Goal: Transaction & Acquisition: Purchase product/service

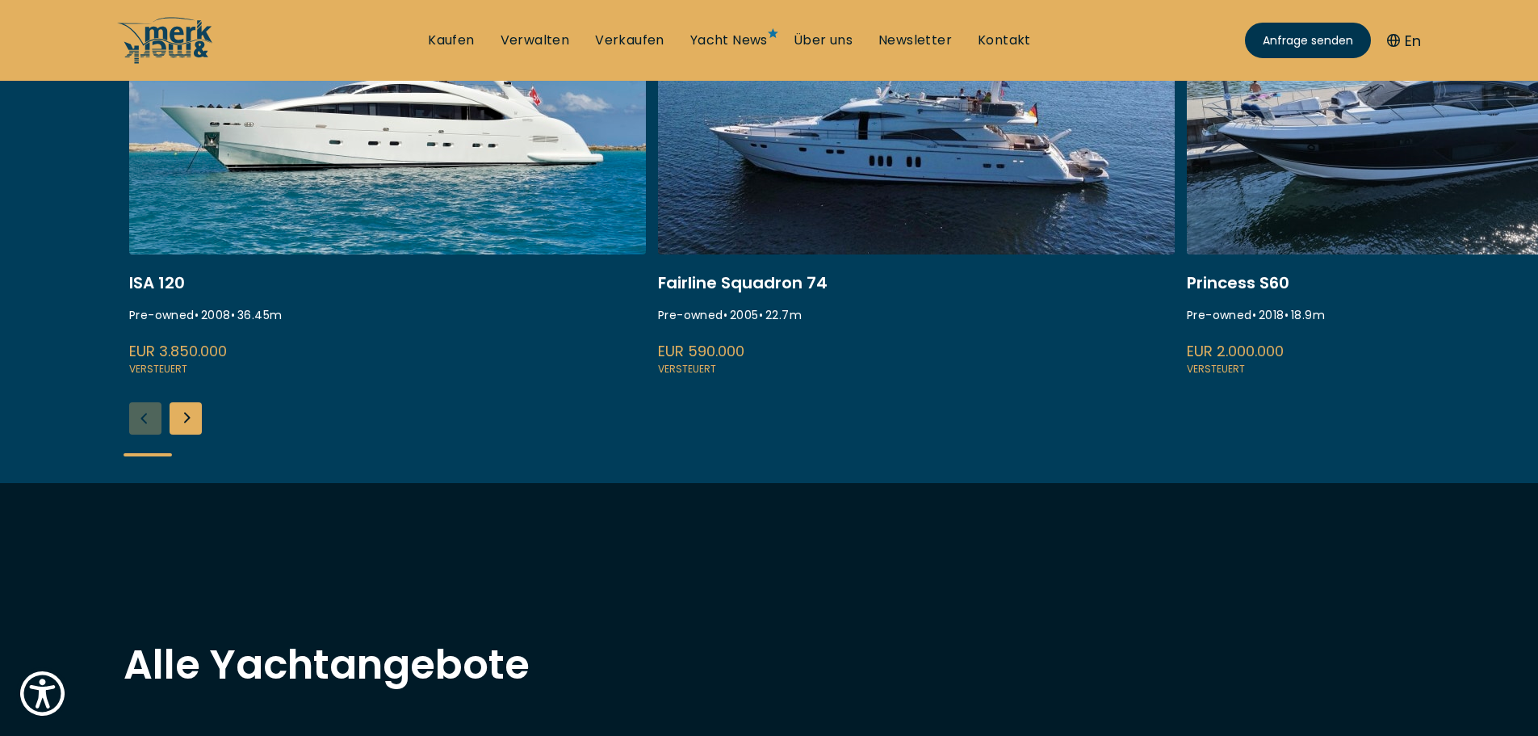
scroll to position [626, 0]
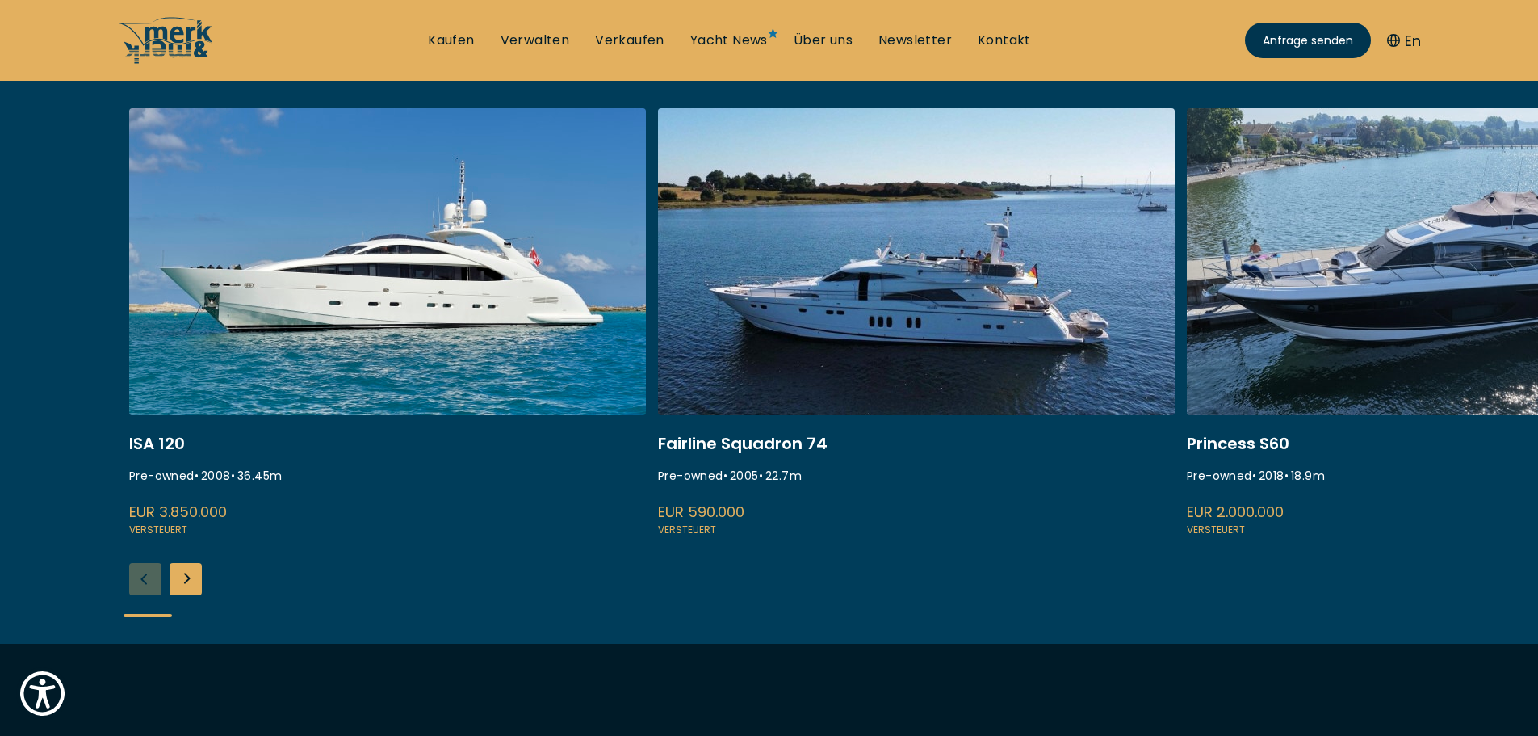
click at [182, 574] on div "Next slide" at bounding box center [186, 579] width 32 height 32
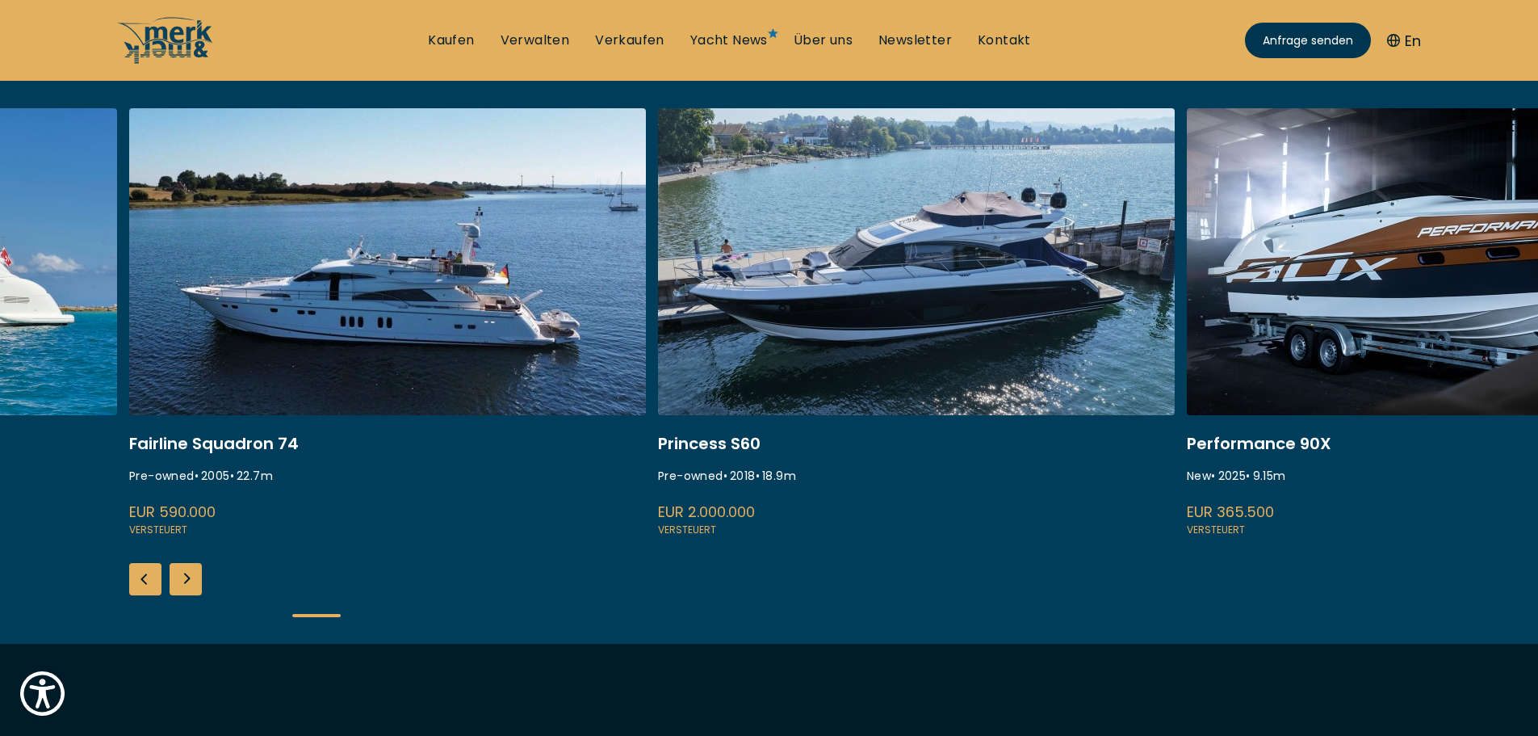
click at [182, 574] on div "Next slide" at bounding box center [186, 579] width 32 height 32
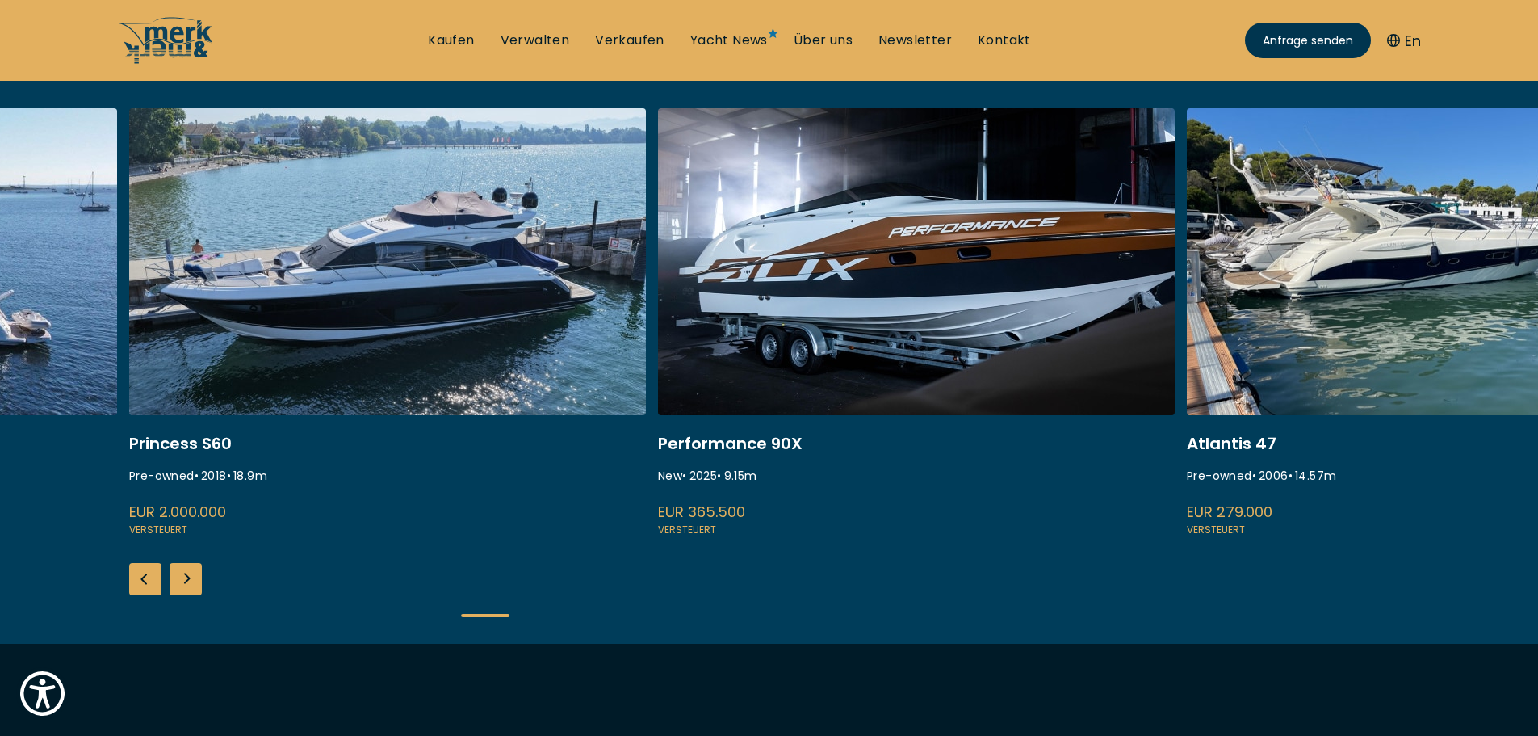
click at [182, 574] on div "Next slide" at bounding box center [186, 579] width 32 height 32
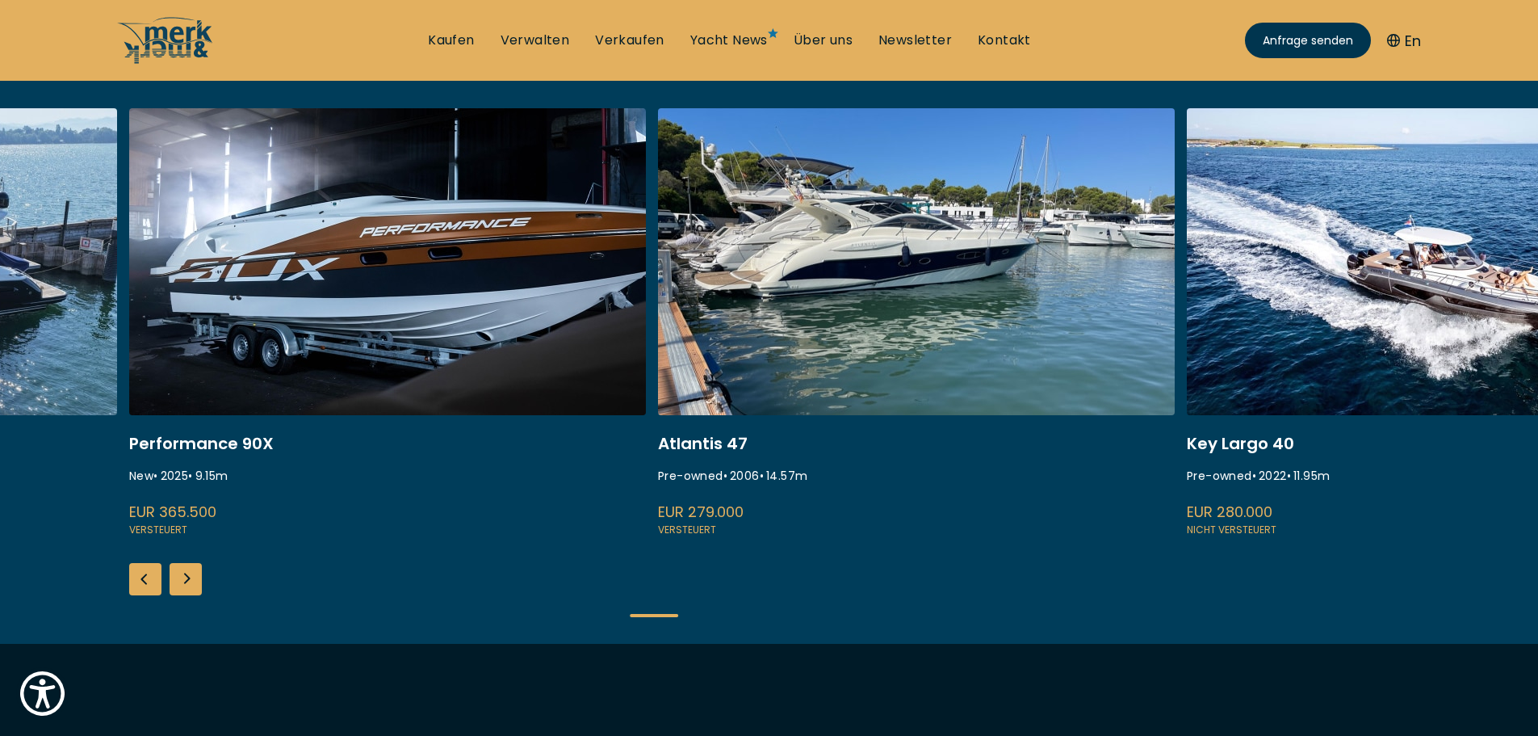
click at [182, 574] on div "Next slide" at bounding box center [186, 579] width 32 height 32
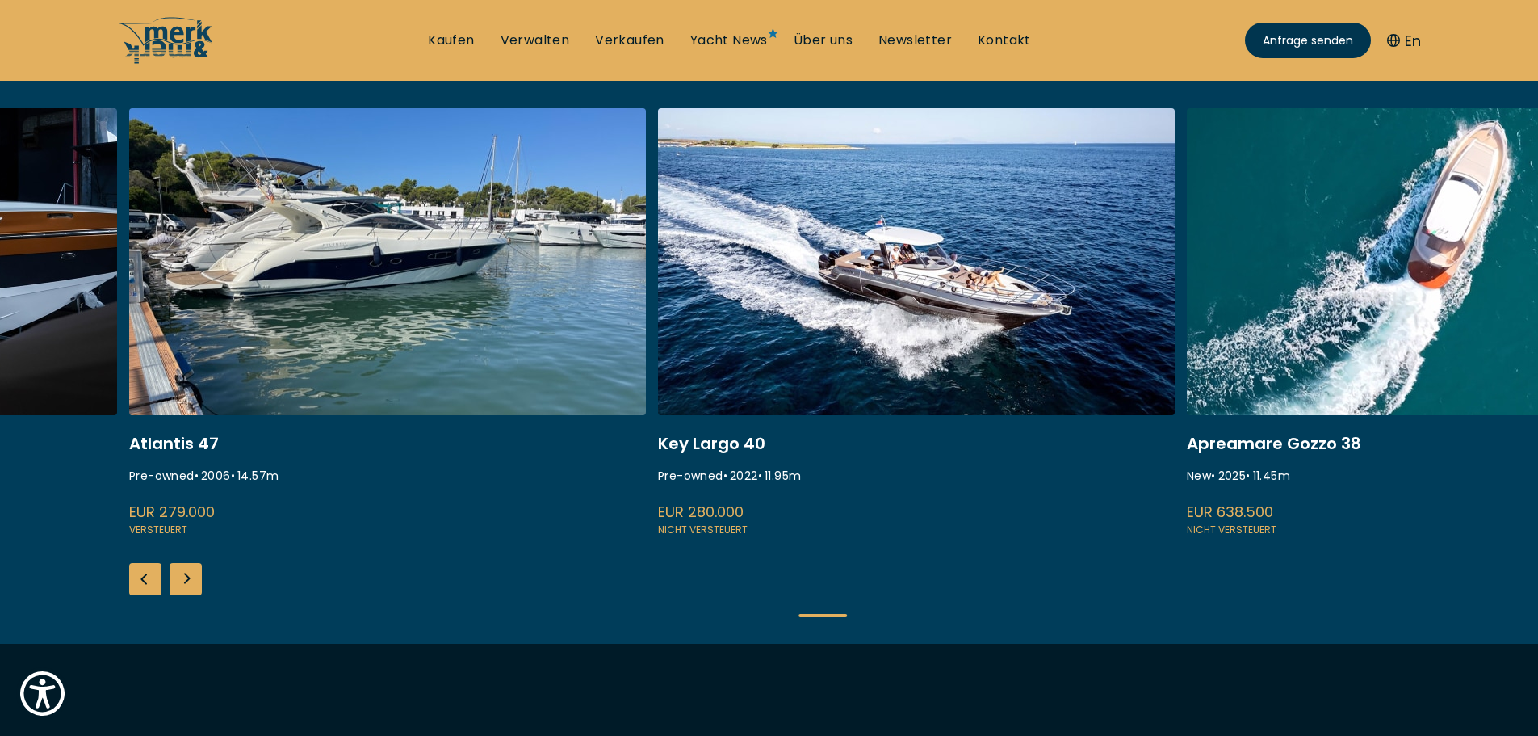
click at [182, 574] on div "Next slide" at bounding box center [186, 579] width 32 height 32
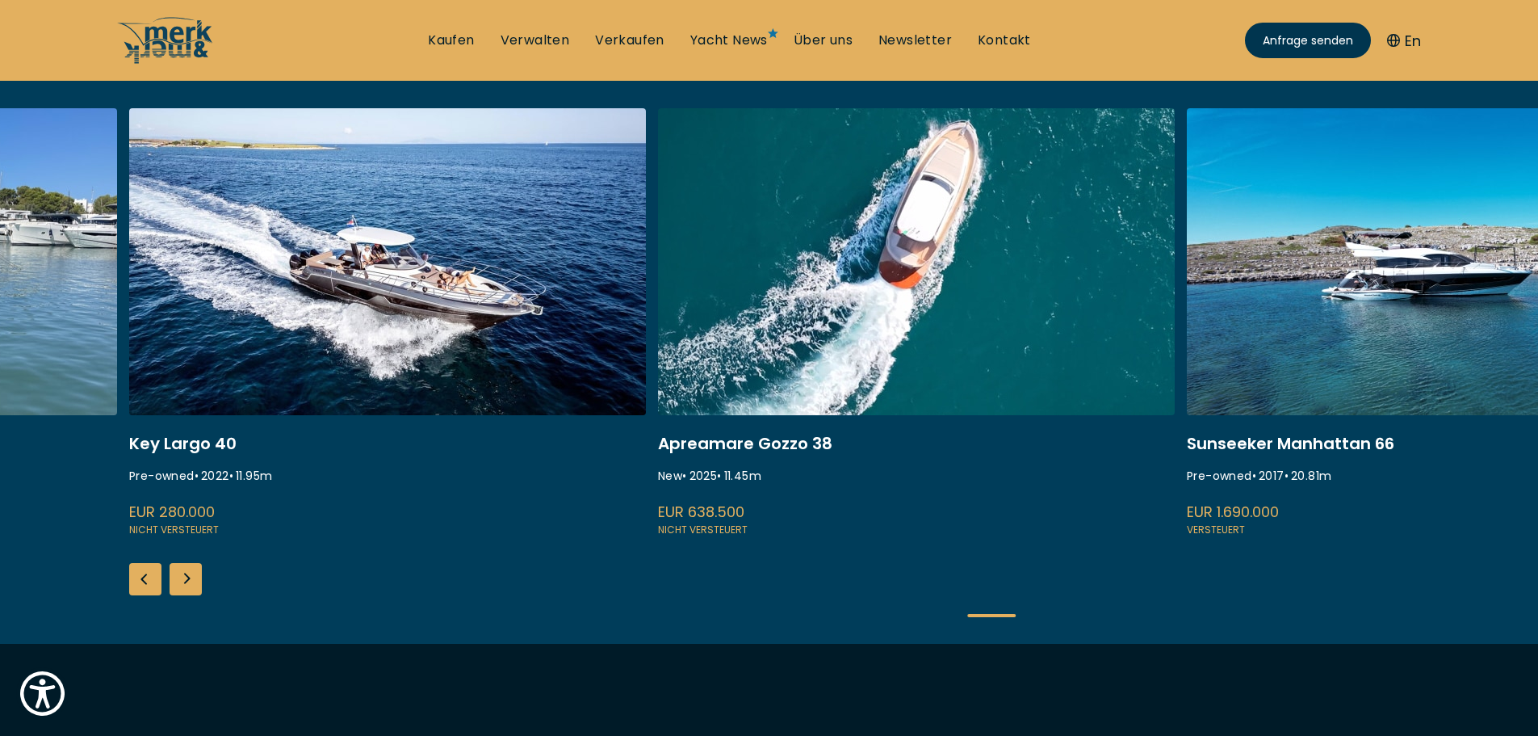
click at [182, 574] on div "Next slide" at bounding box center [186, 579] width 32 height 32
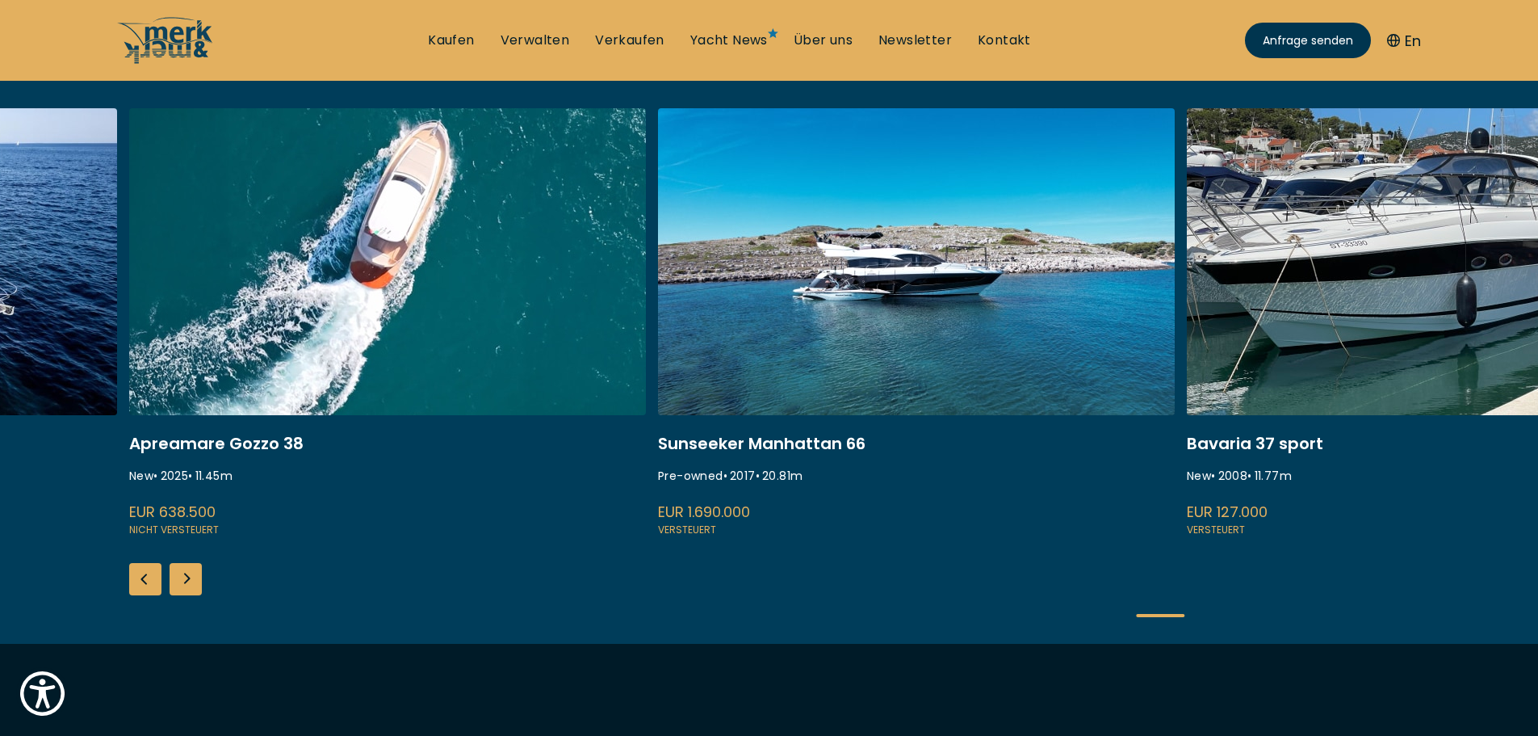
click at [182, 574] on div "Next slide" at bounding box center [186, 579] width 32 height 32
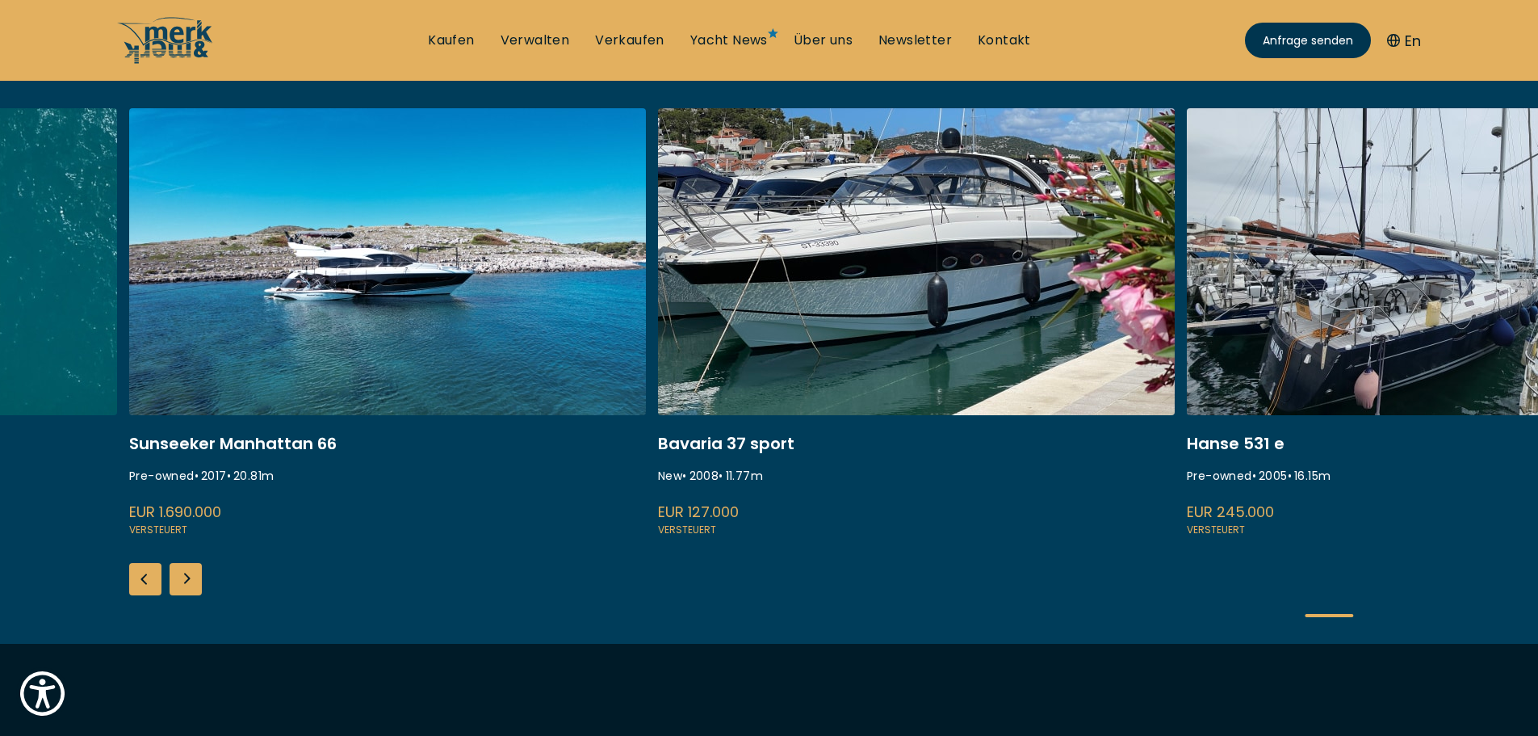
click at [182, 574] on div "Next slide" at bounding box center [186, 579] width 32 height 32
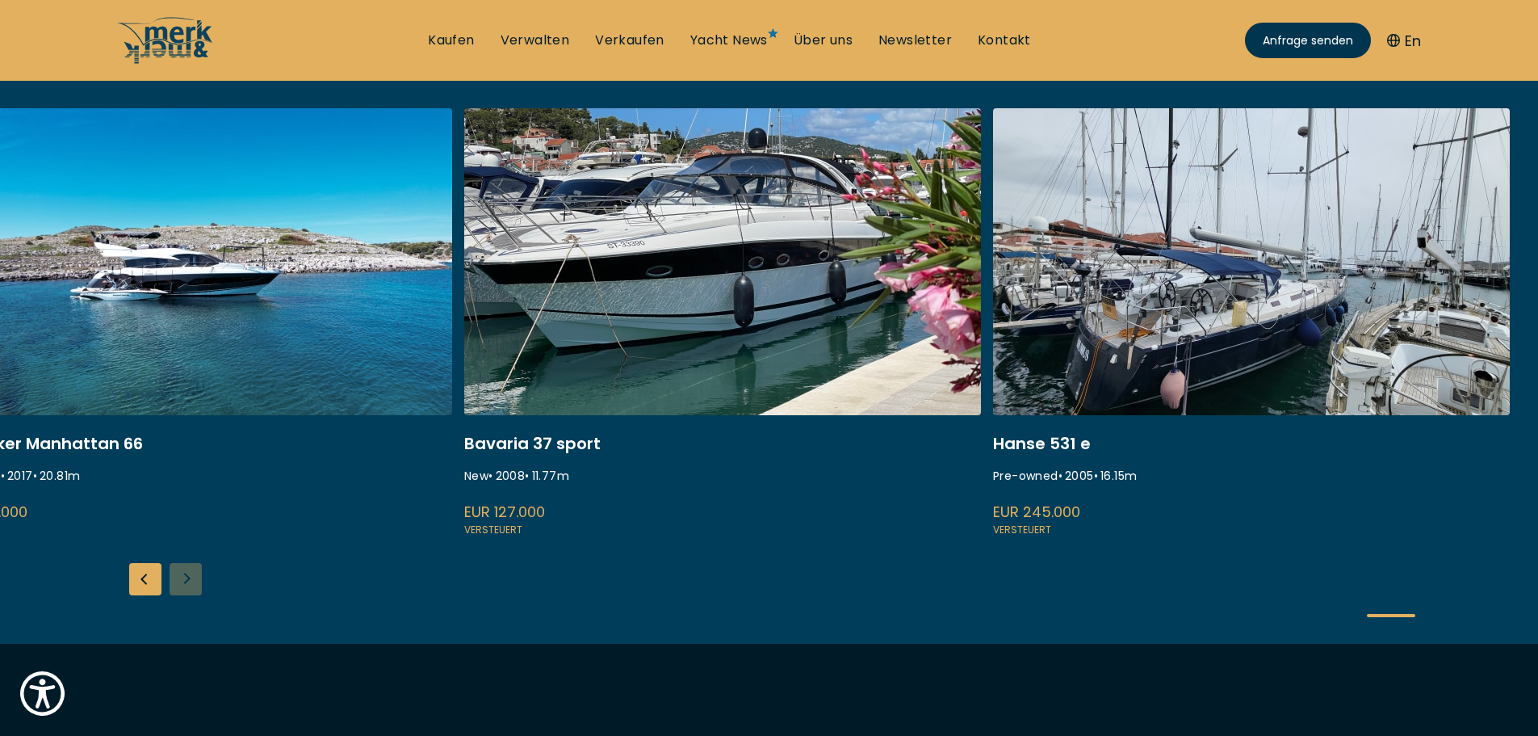
click at [182, 574] on div "ISA 120 Pre-owned • 2008 • 36.45 m EUR 3.850.000 Versteuert Fairline Squadron 7…" at bounding box center [769, 375] width 1538 height 535
click at [682, 261] on link at bounding box center [722, 323] width 517 height 430
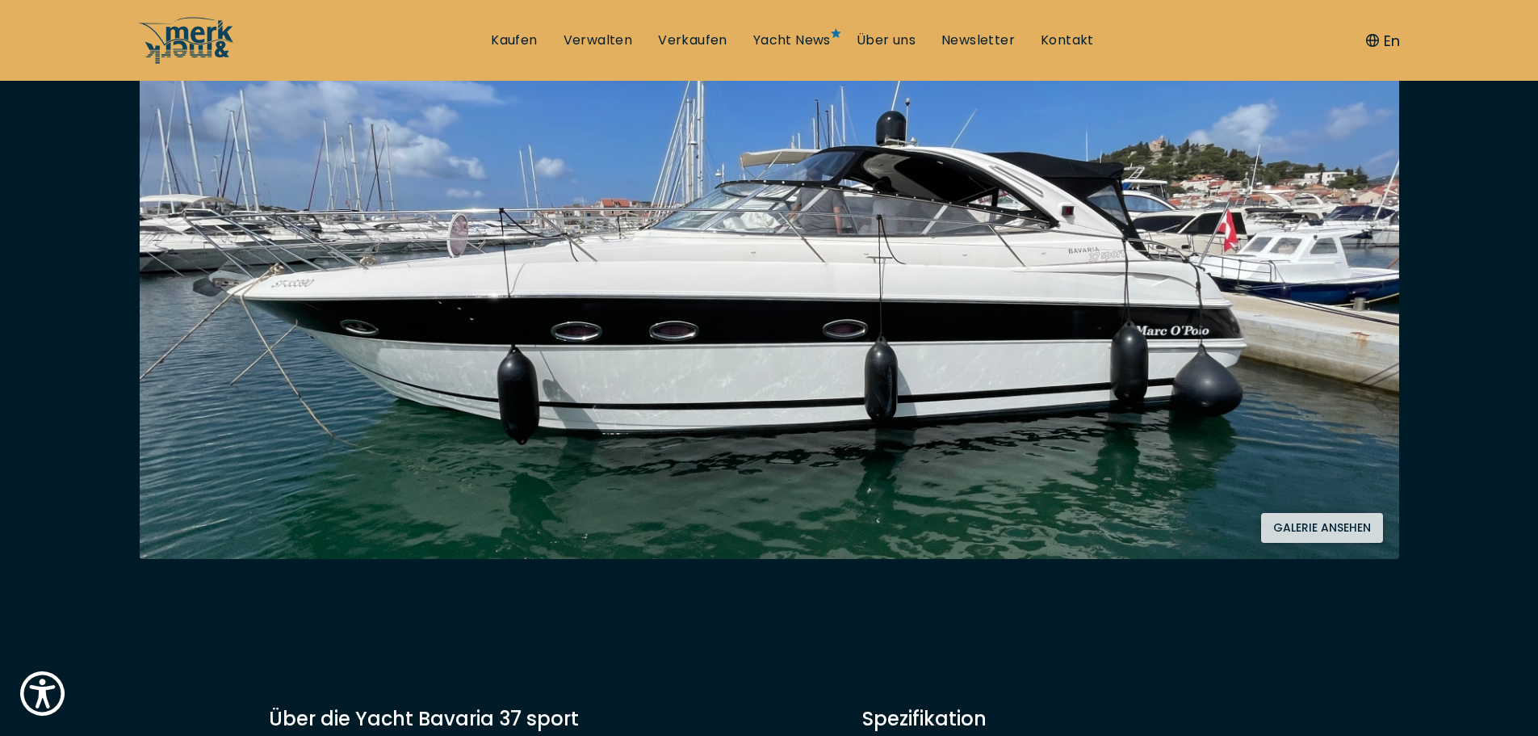
scroll to position [363, 0]
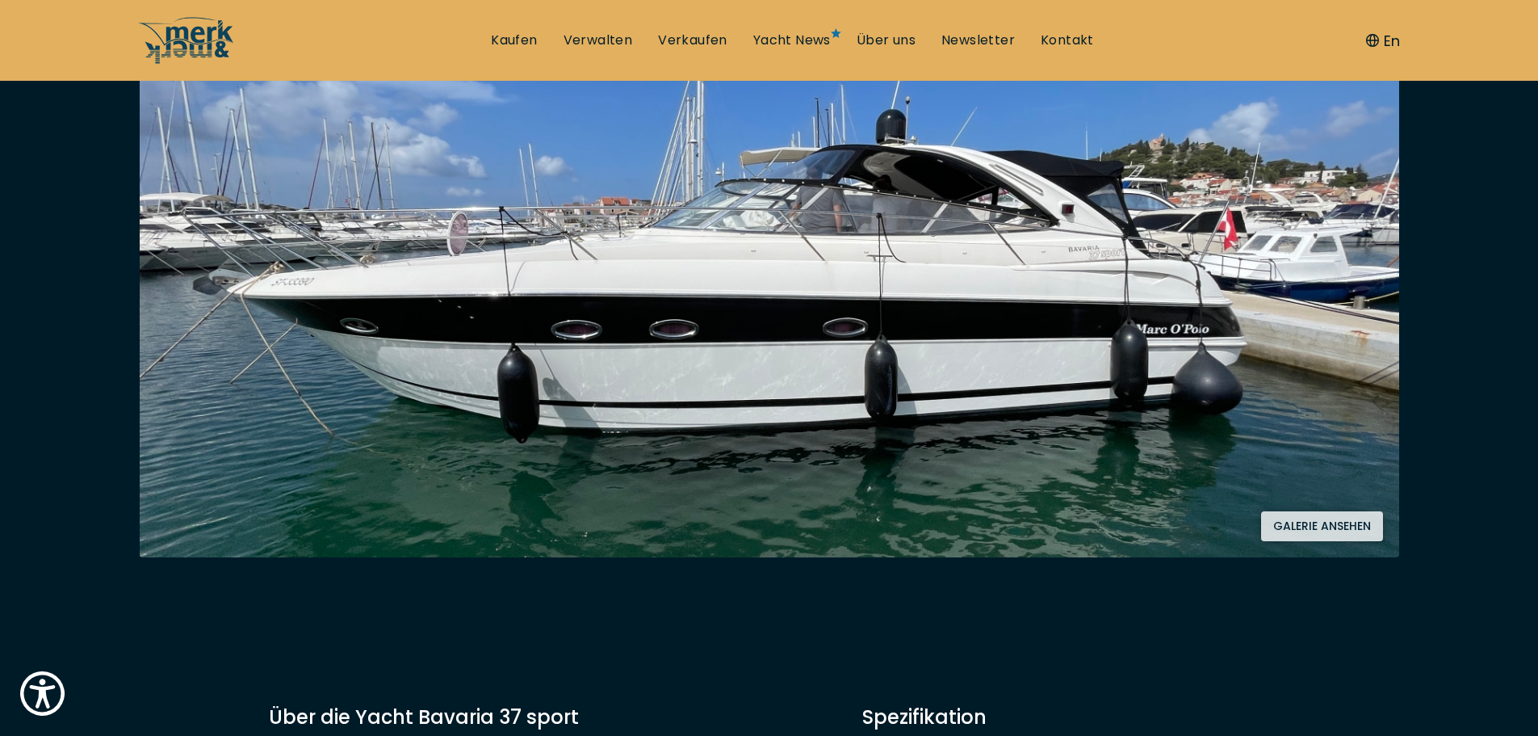
click at [1308, 522] on button "Galerie ansehen" at bounding box center [1322, 526] width 122 height 30
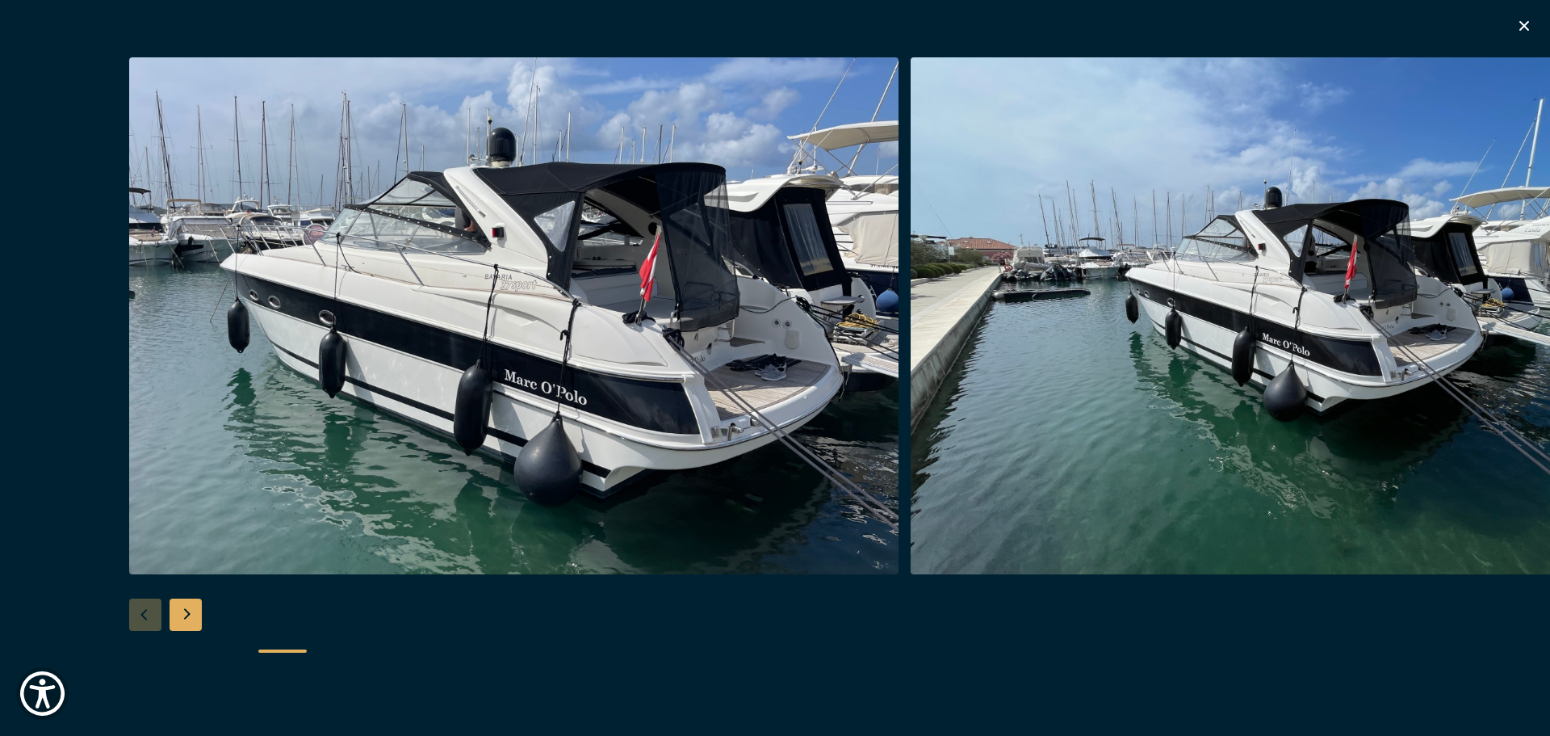
click at [182, 615] on div "Next slide" at bounding box center [186, 614] width 32 height 32
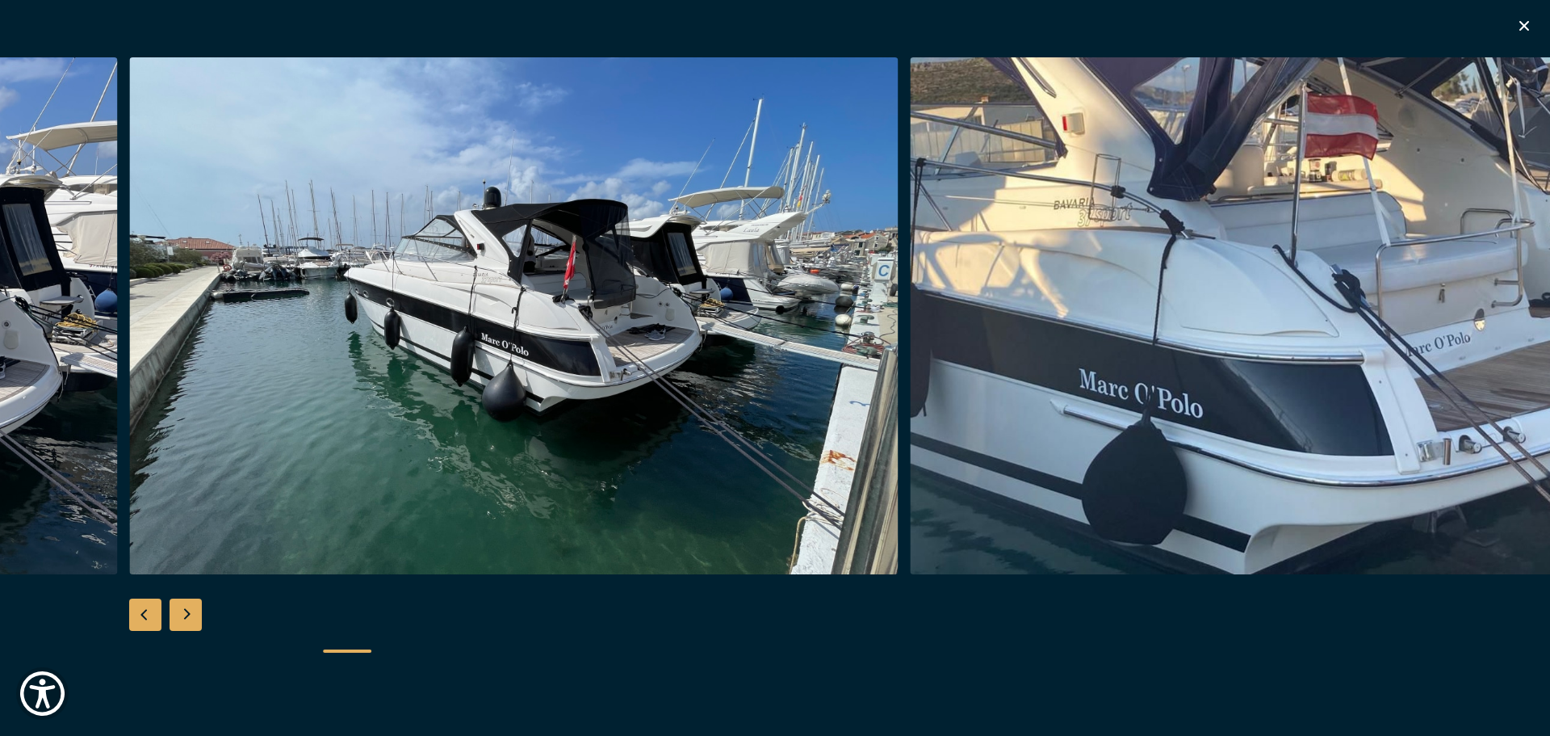
click at [182, 615] on div "Next slide" at bounding box center [186, 614] width 32 height 32
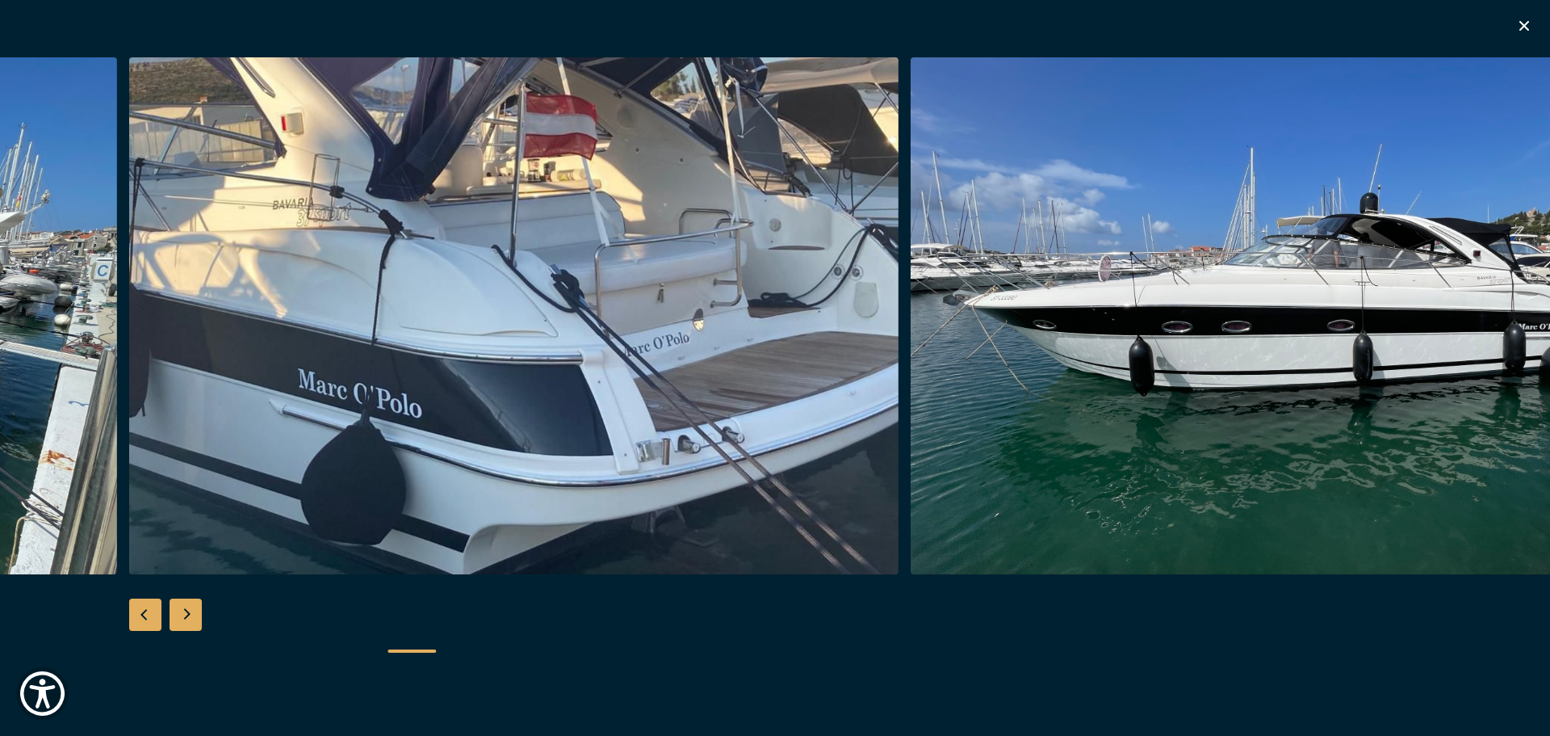
click at [182, 615] on div "Next slide" at bounding box center [186, 614] width 32 height 32
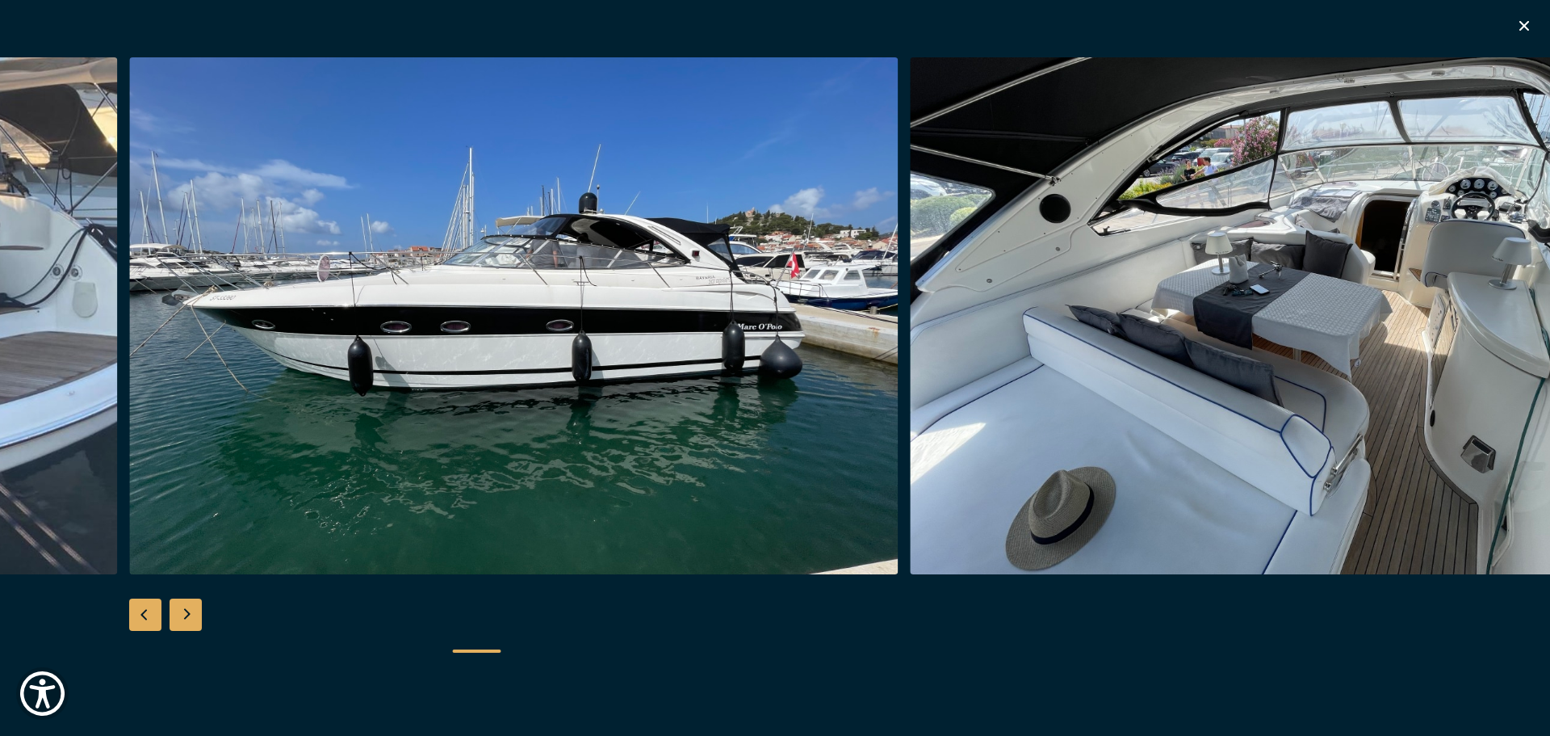
click at [182, 615] on div "Next slide" at bounding box center [186, 614] width 32 height 32
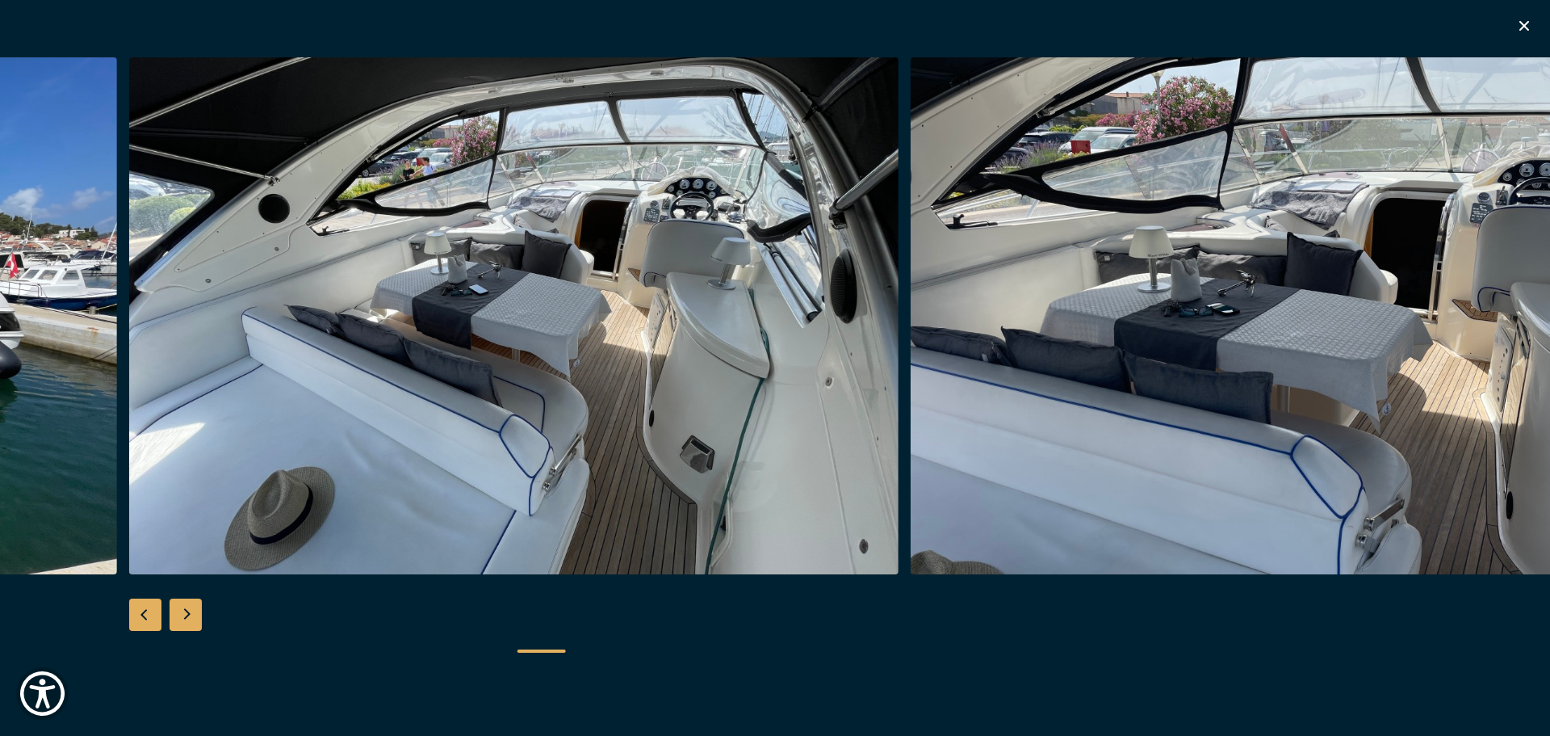
click at [182, 615] on div "Next slide" at bounding box center [186, 614] width 32 height 32
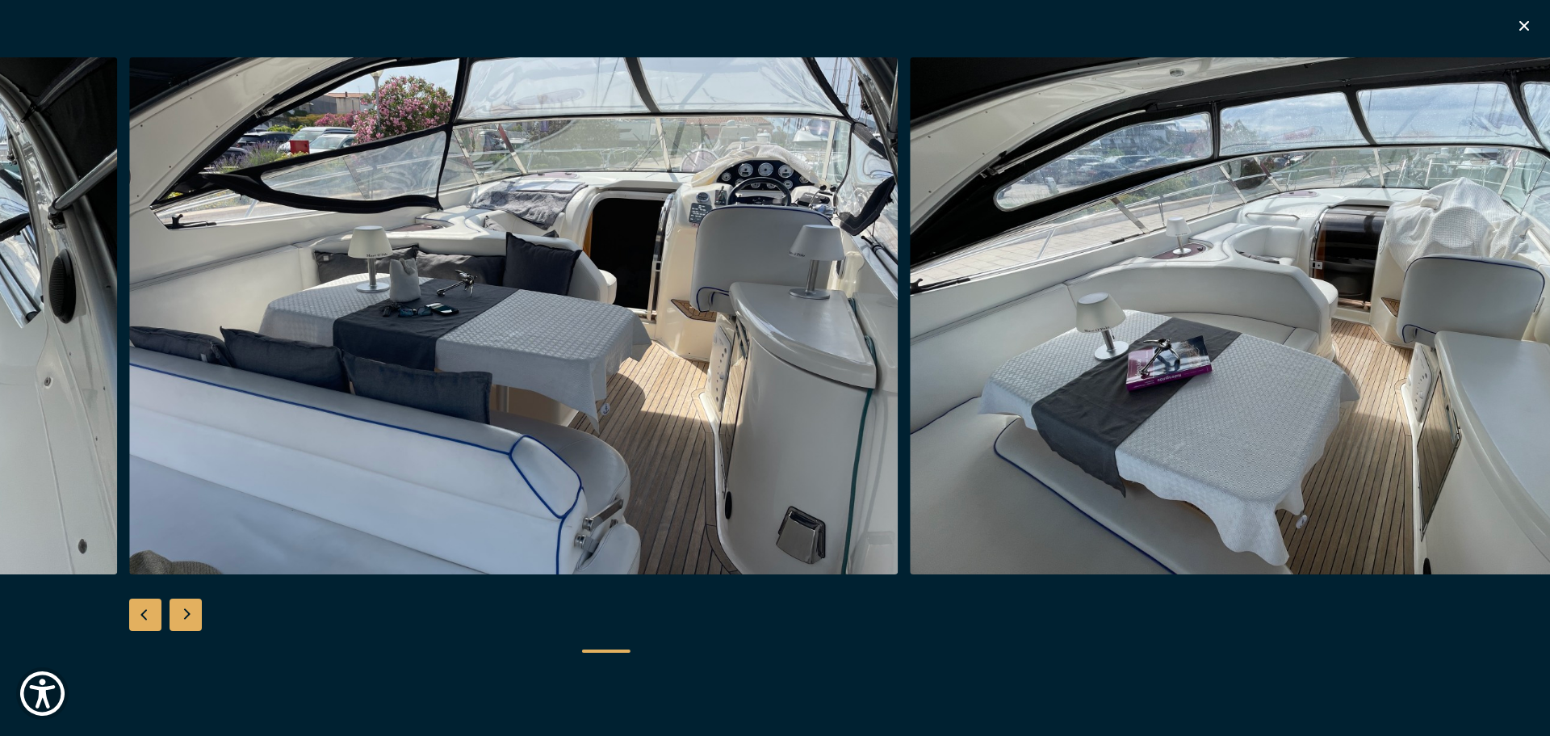
click at [182, 615] on div "Next slide" at bounding box center [186, 614] width 32 height 32
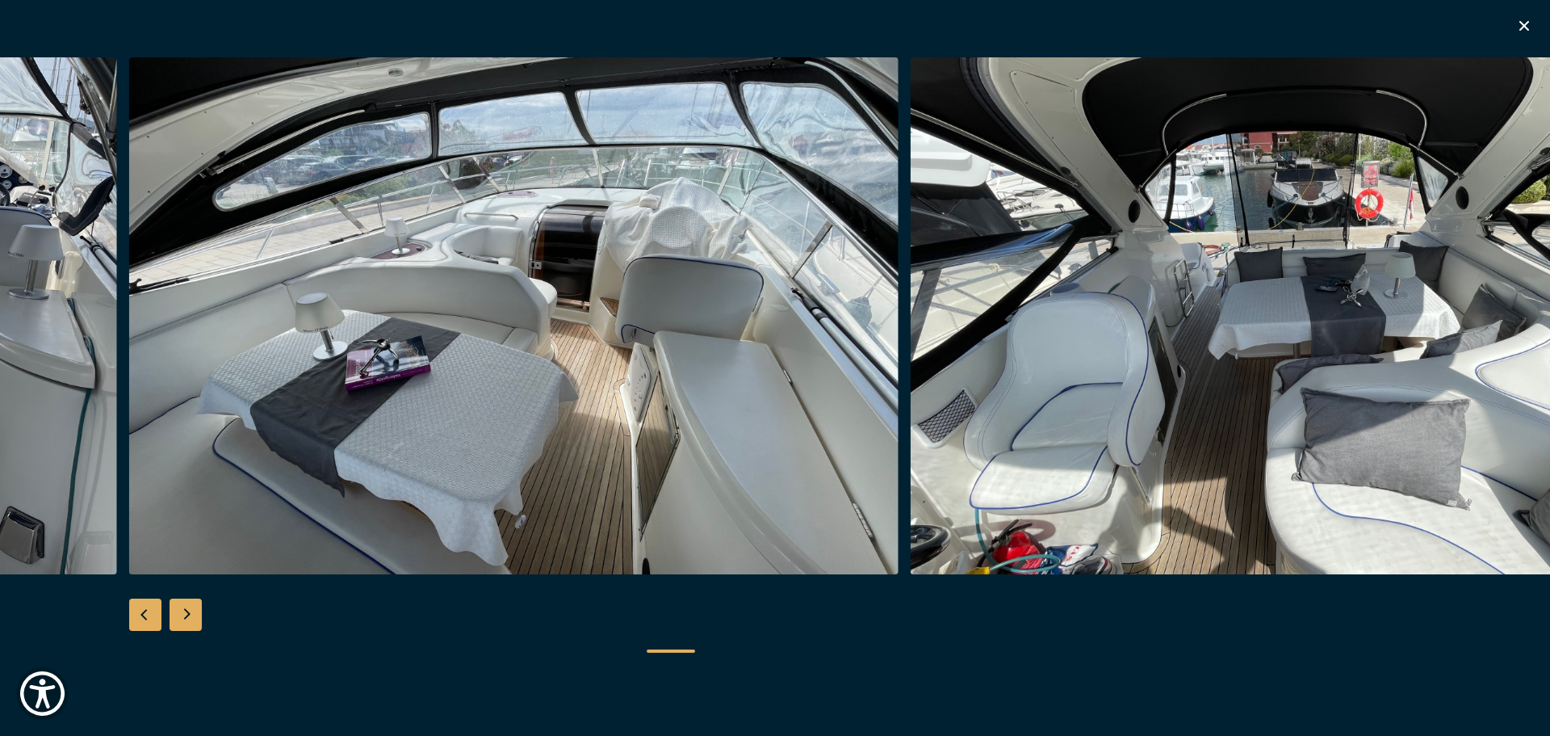
click at [182, 615] on div "Next slide" at bounding box center [186, 614] width 32 height 32
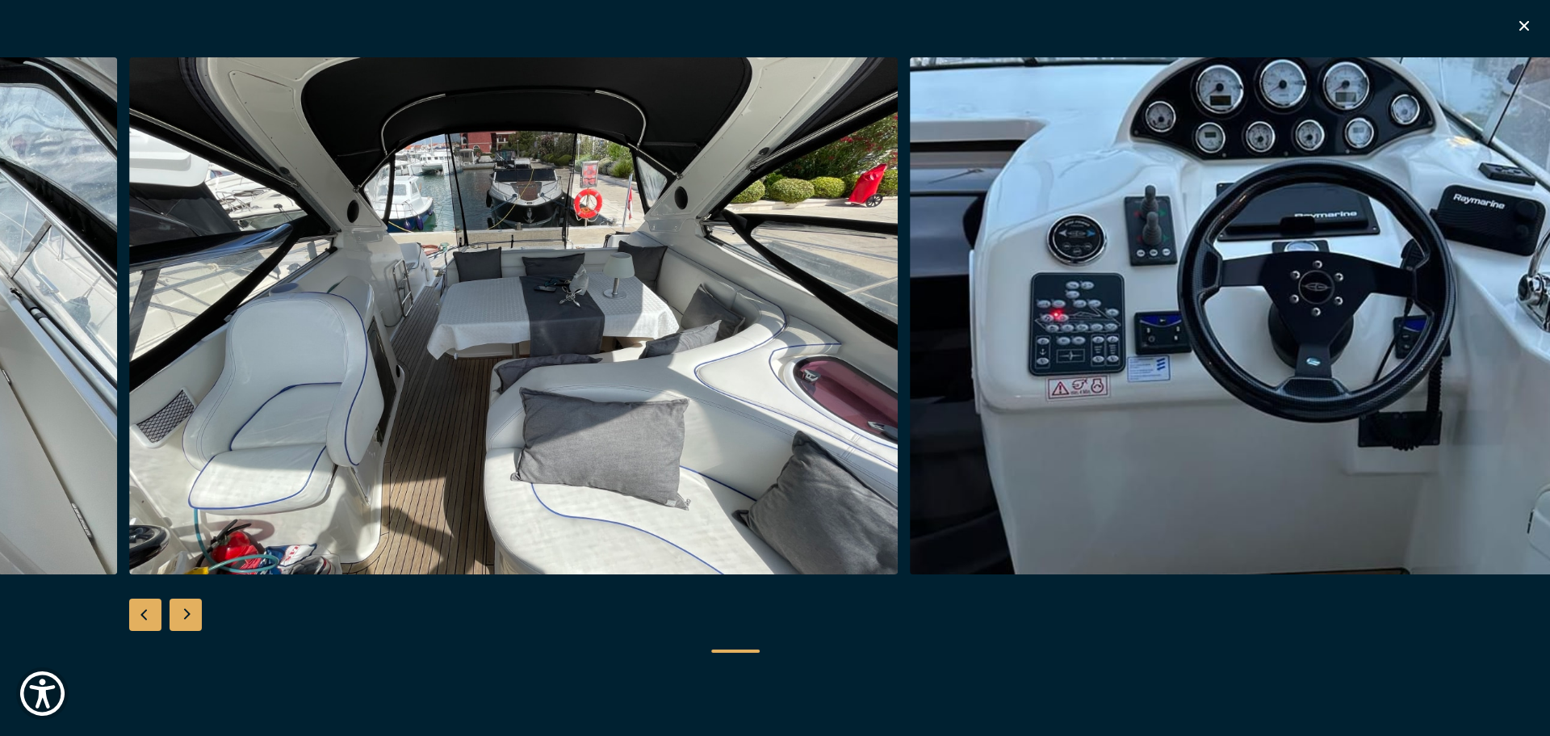
click at [182, 615] on div "Next slide" at bounding box center [186, 614] width 32 height 32
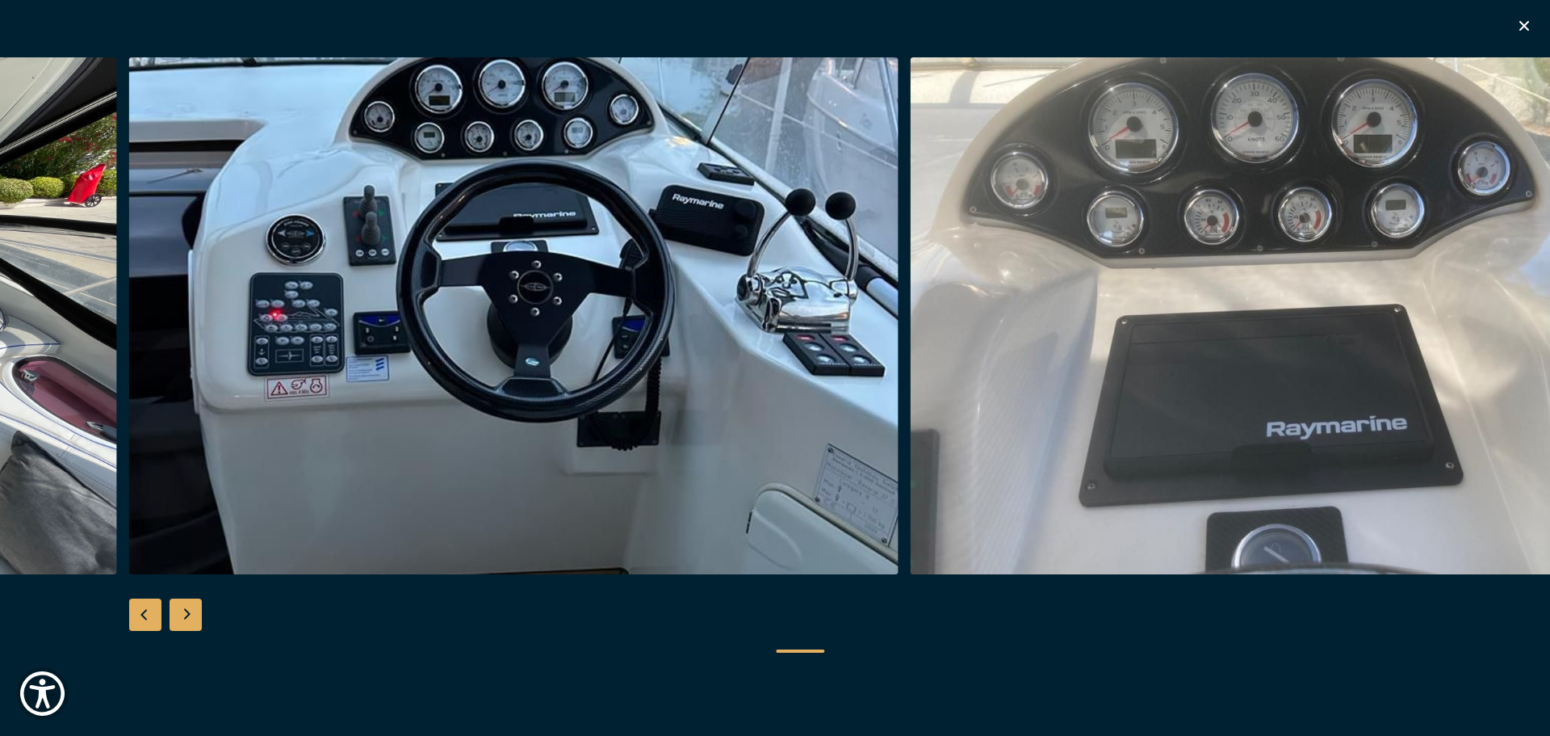
click at [182, 615] on div "Next slide" at bounding box center [186, 614] width 32 height 32
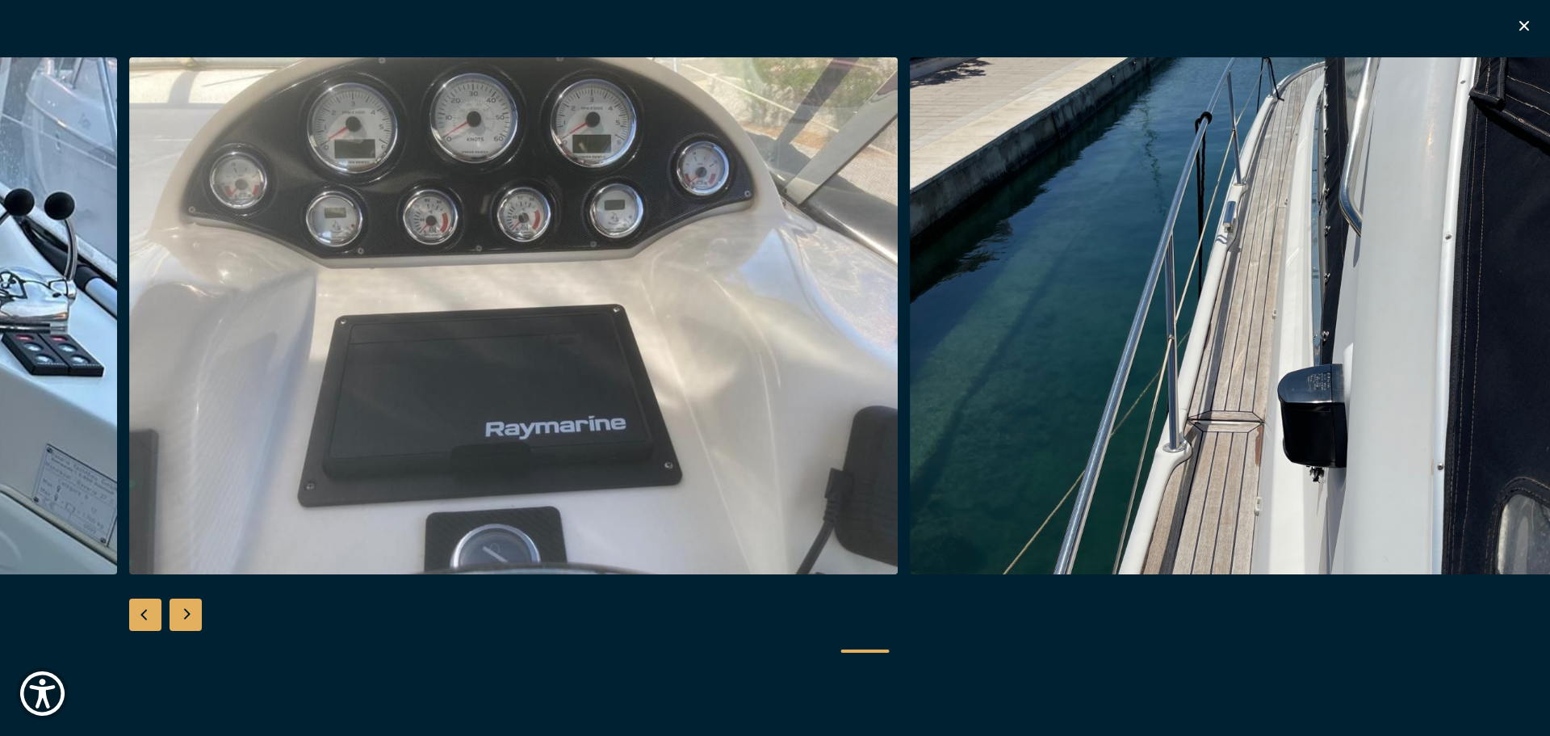
click at [182, 615] on div "Next slide" at bounding box center [186, 614] width 32 height 32
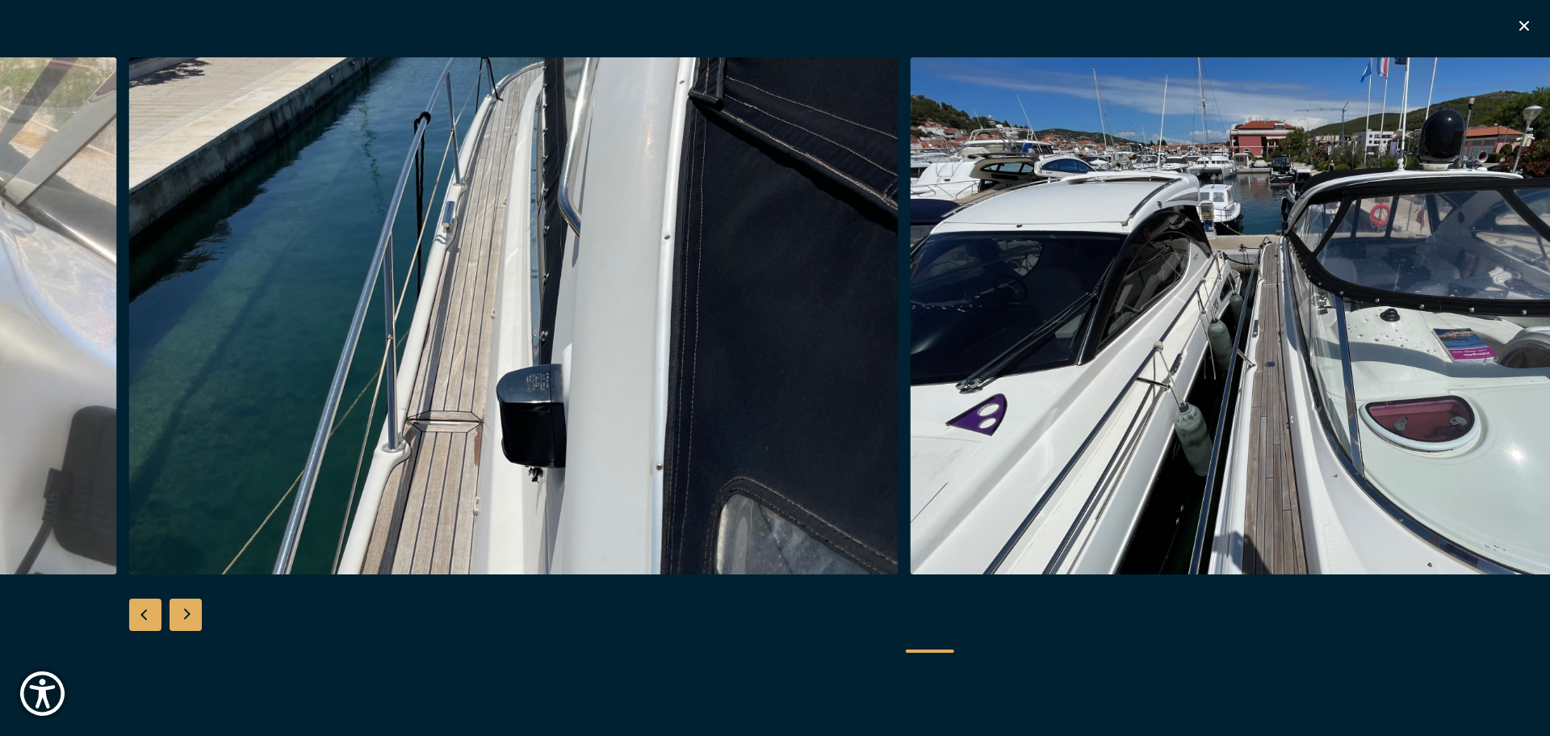
click at [182, 615] on div "Next slide" at bounding box center [186, 614] width 32 height 32
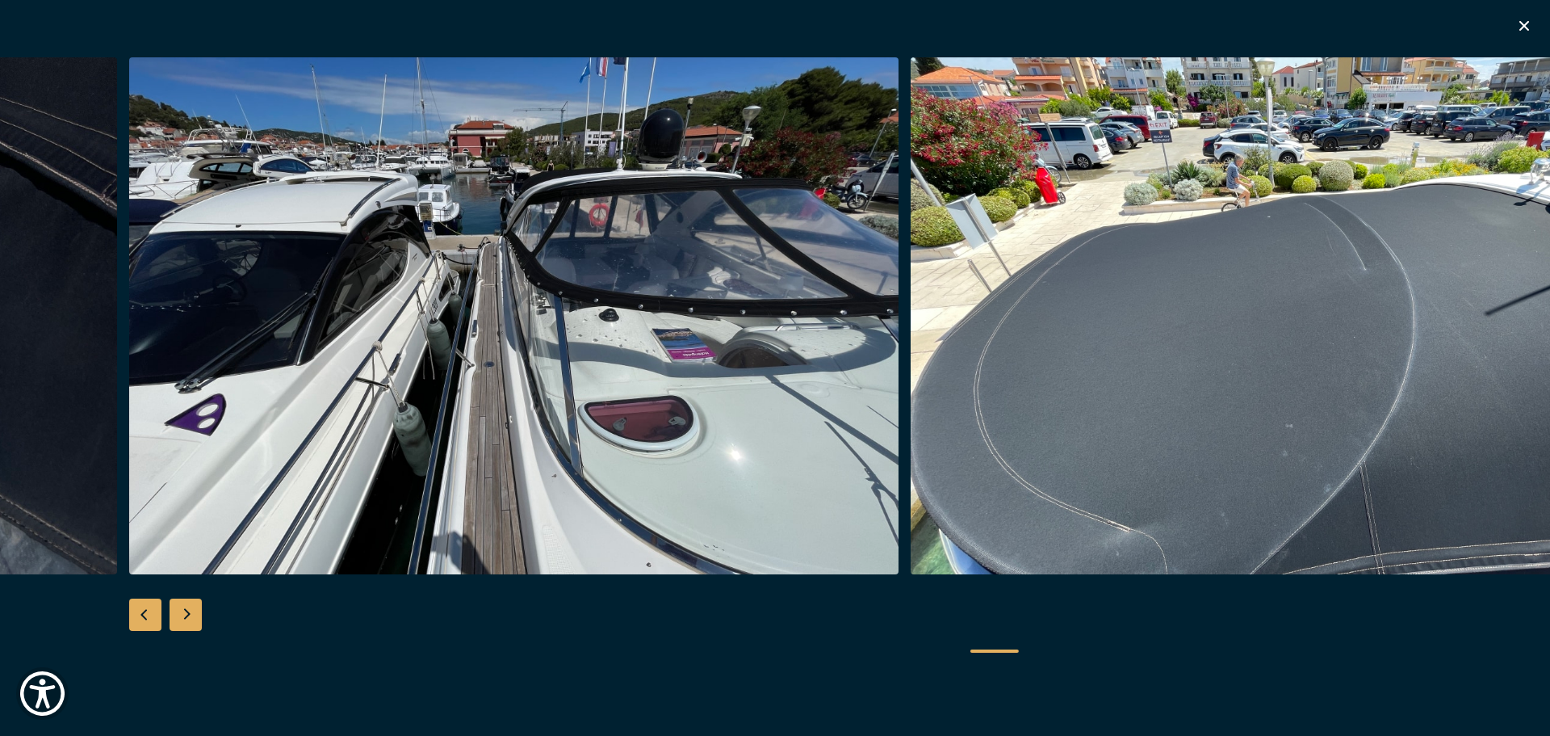
click at [182, 615] on div "Next slide" at bounding box center [186, 614] width 32 height 32
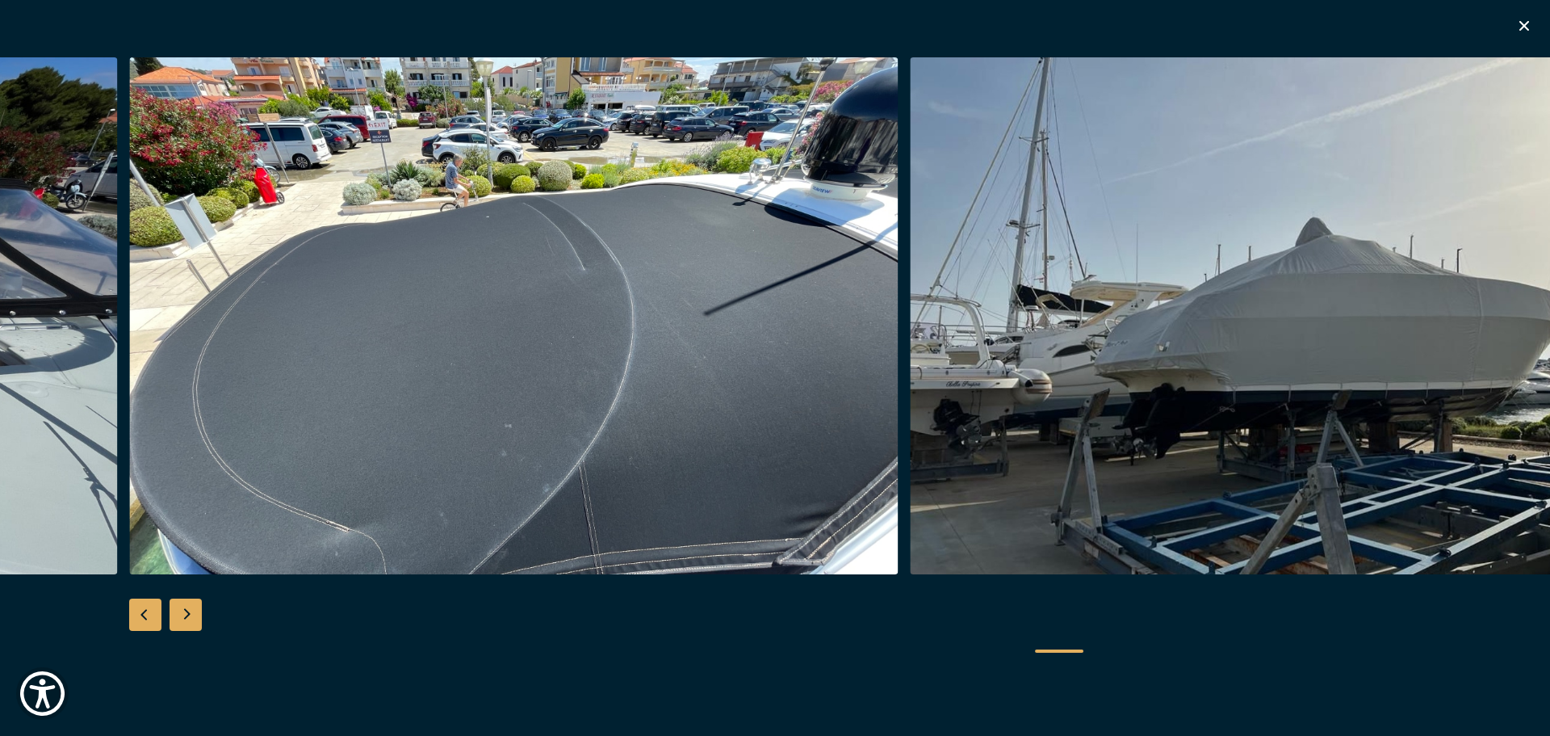
click at [182, 615] on div "Next slide" at bounding box center [186, 614] width 32 height 32
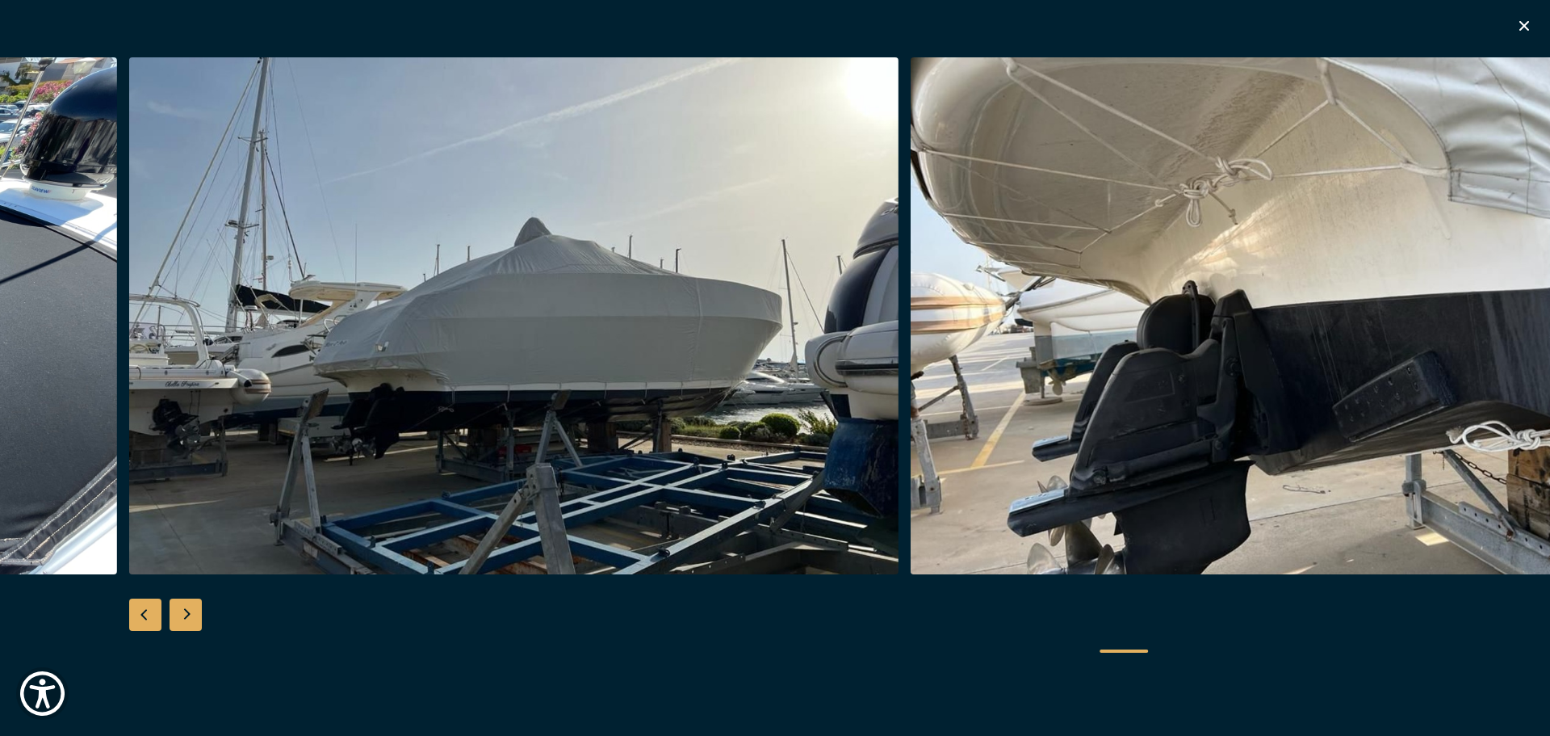
click at [182, 615] on div "Next slide" at bounding box center [186, 614] width 32 height 32
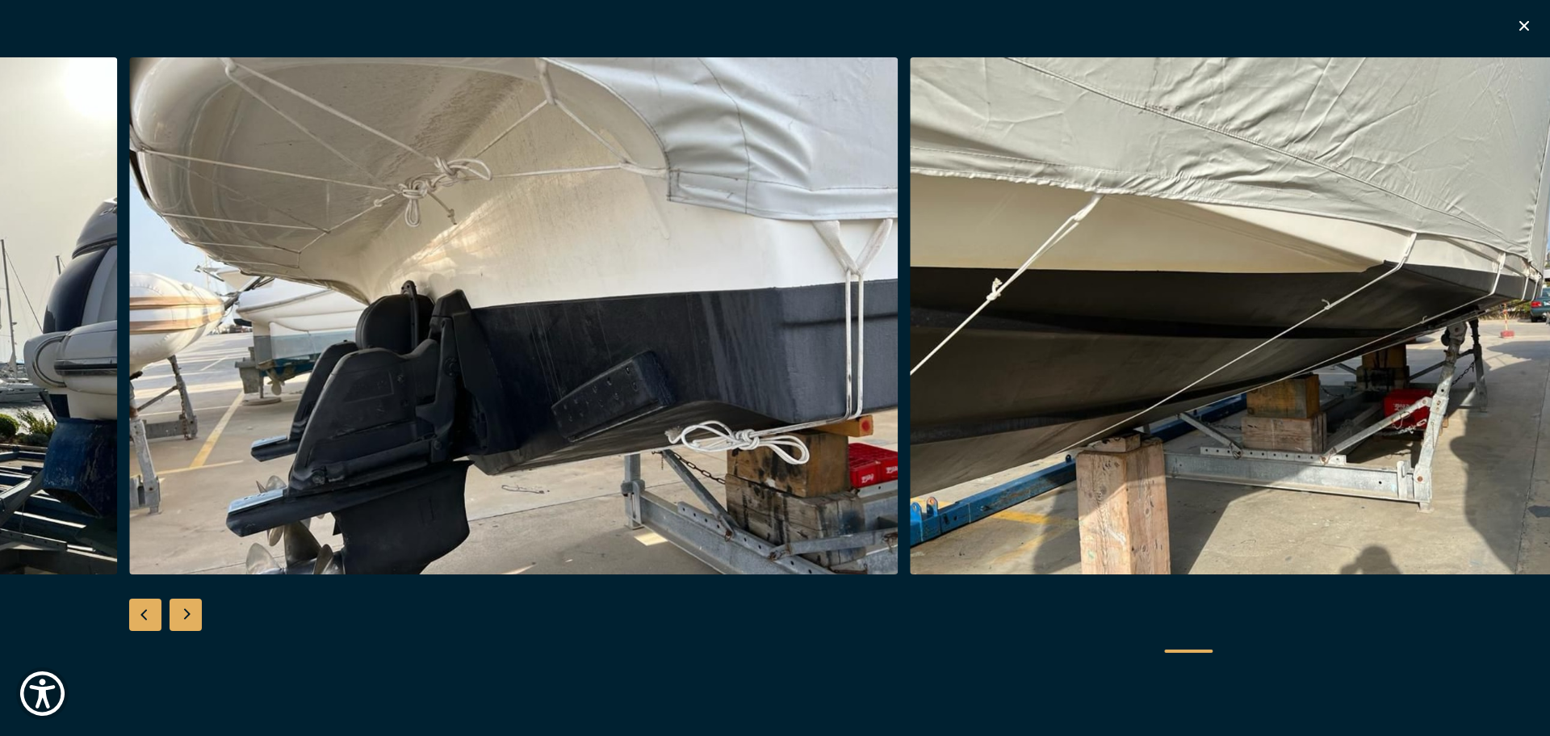
click at [182, 615] on div "Next slide" at bounding box center [186, 614] width 32 height 32
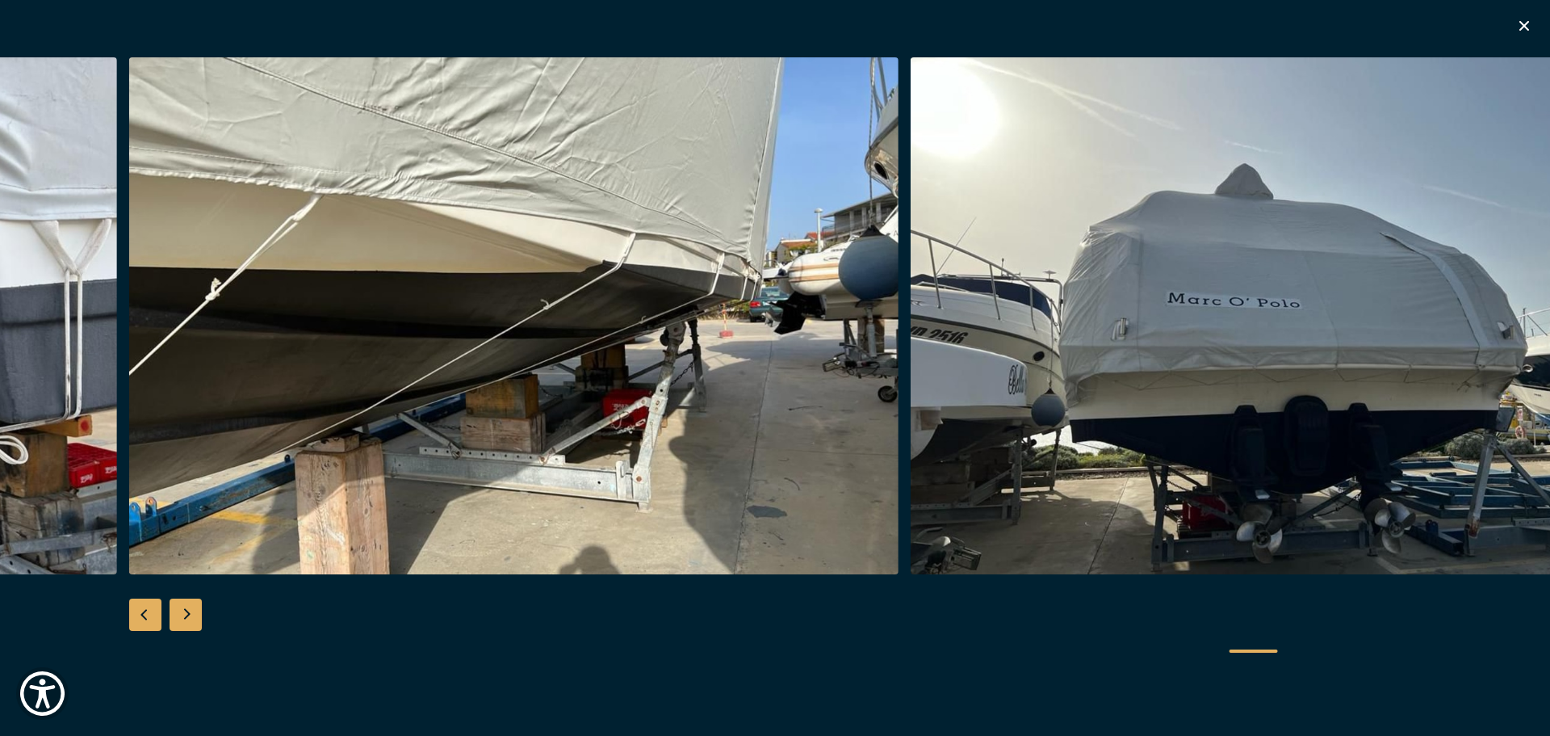
click at [182, 615] on div "Next slide" at bounding box center [186, 614] width 32 height 32
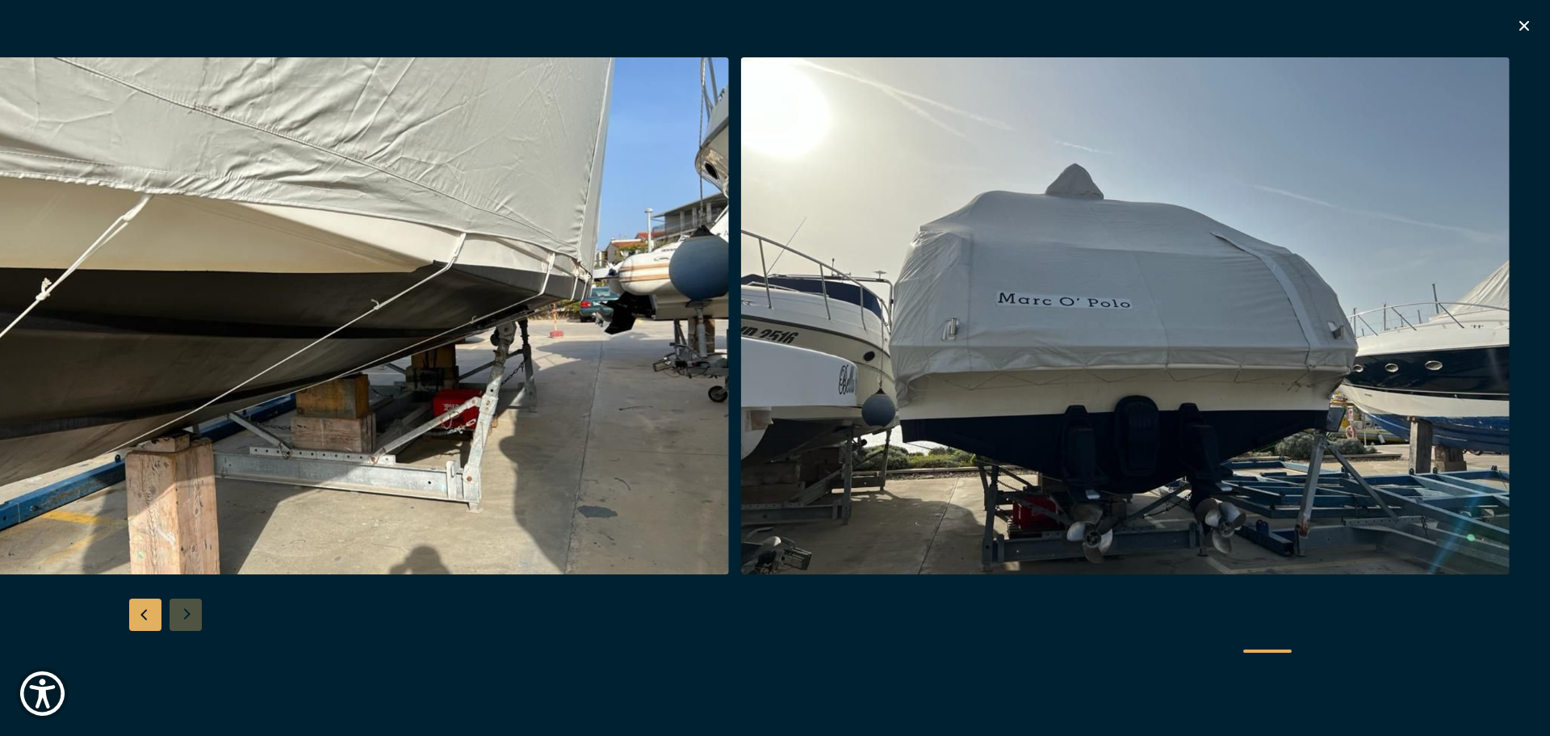
click at [182, 615] on div at bounding box center [775, 368] width 1550 height 622
click at [1531, 29] on icon "button" at bounding box center [1524, 25] width 19 height 19
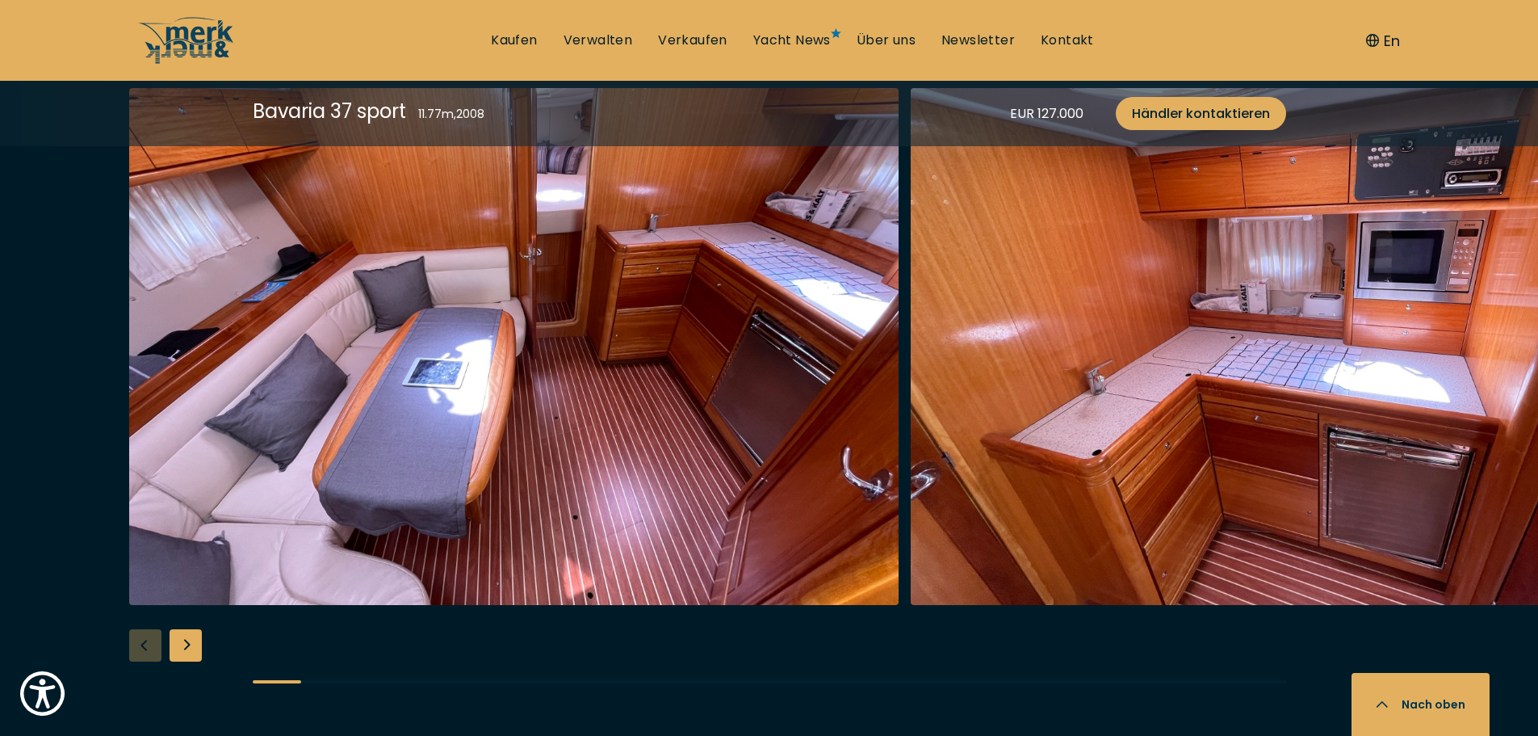
scroll to position [2705, 0]
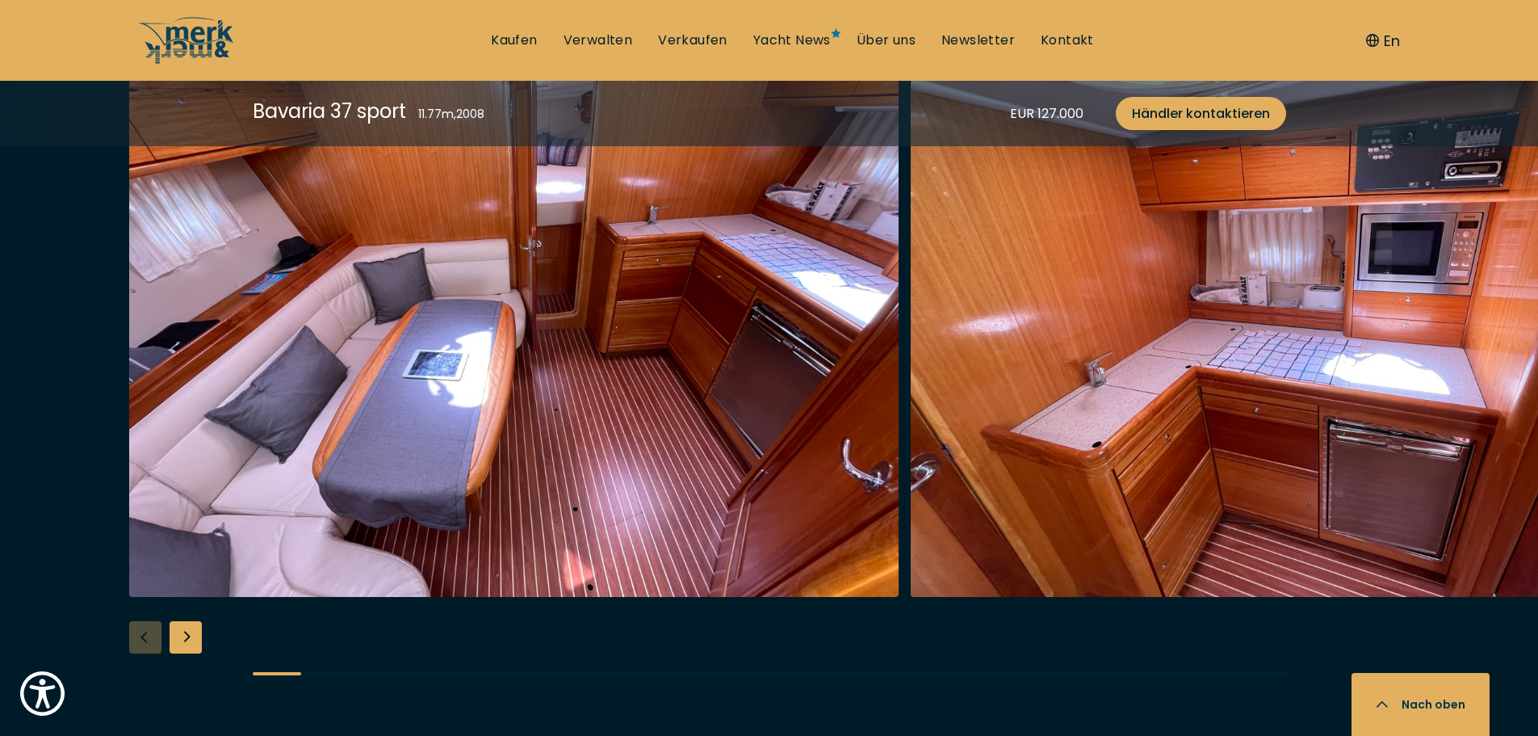
click at [185, 638] on div "Next slide" at bounding box center [186, 637] width 32 height 32
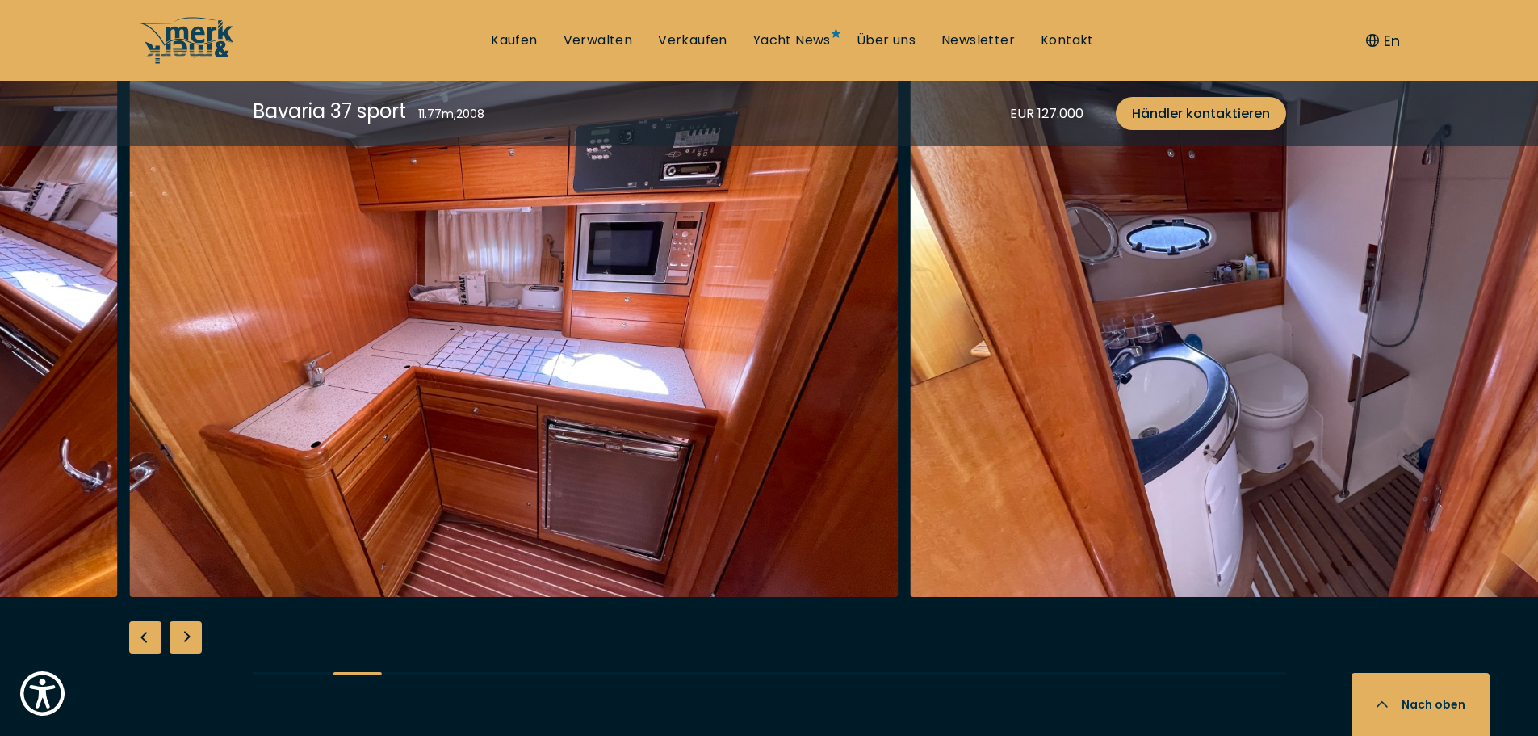
click at [185, 638] on div "Next slide" at bounding box center [186, 637] width 32 height 32
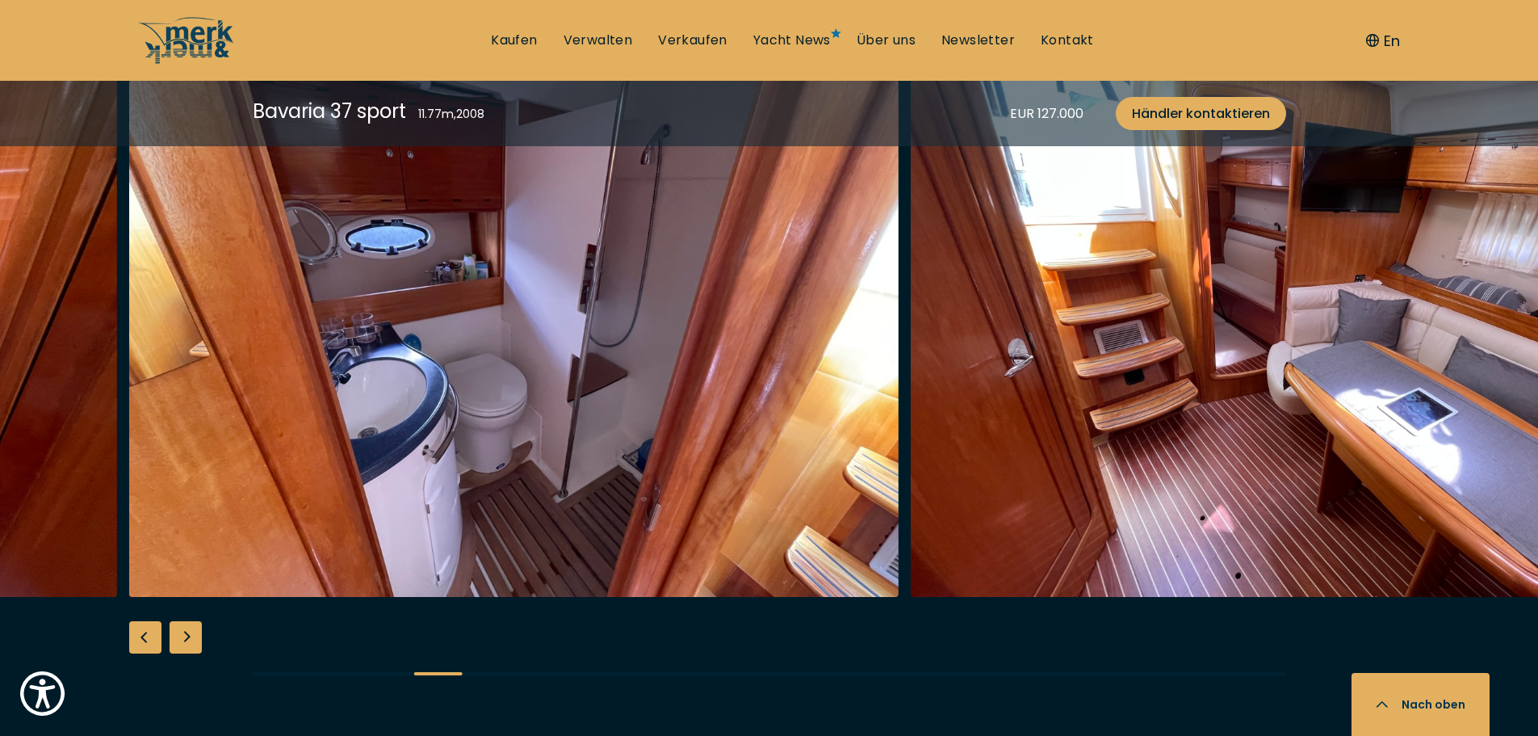
click at [185, 638] on div "Next slide" at bounding box center [186, 637] width 32 height 32
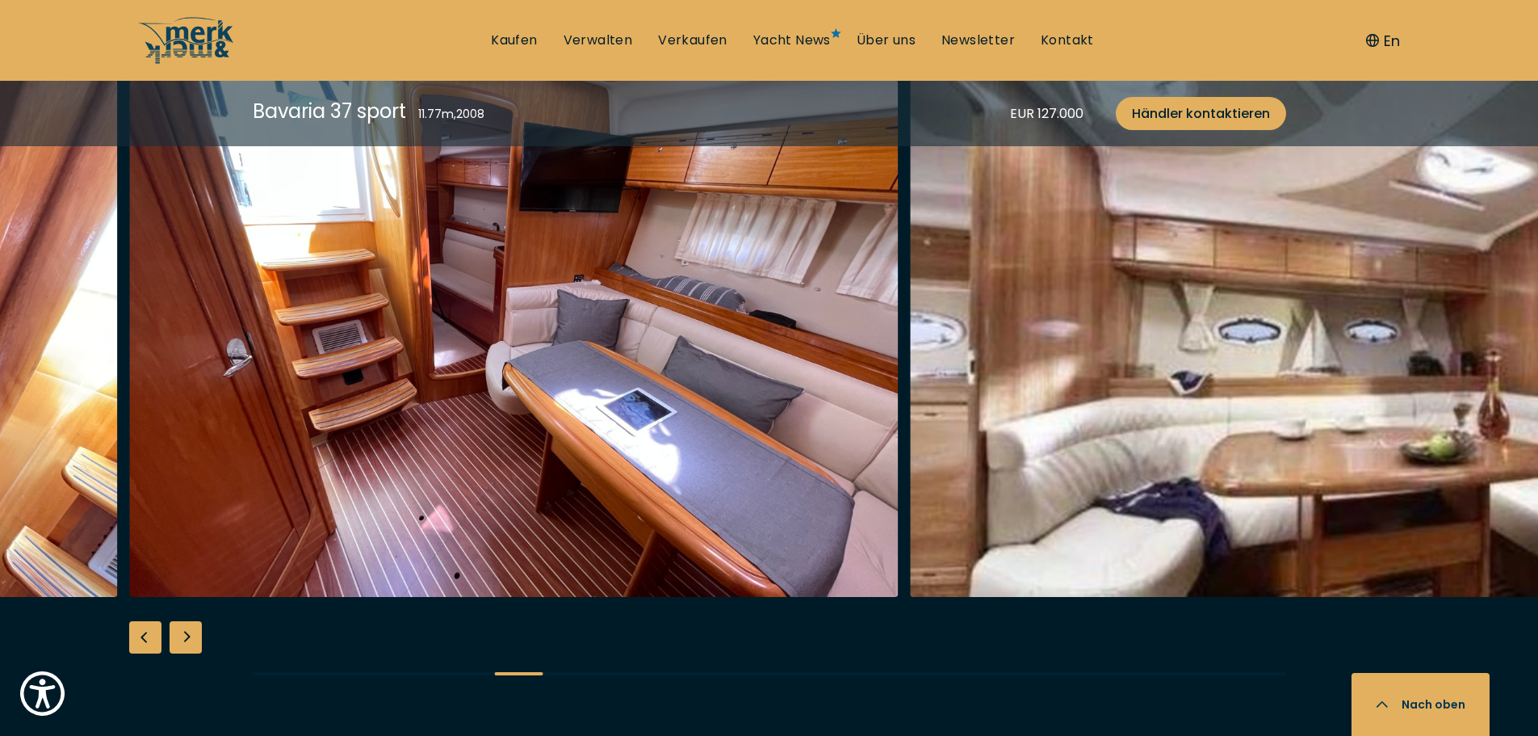
click at [185, 638] on div "Next slide" at bounding box center [186, 637] width 32 height 32
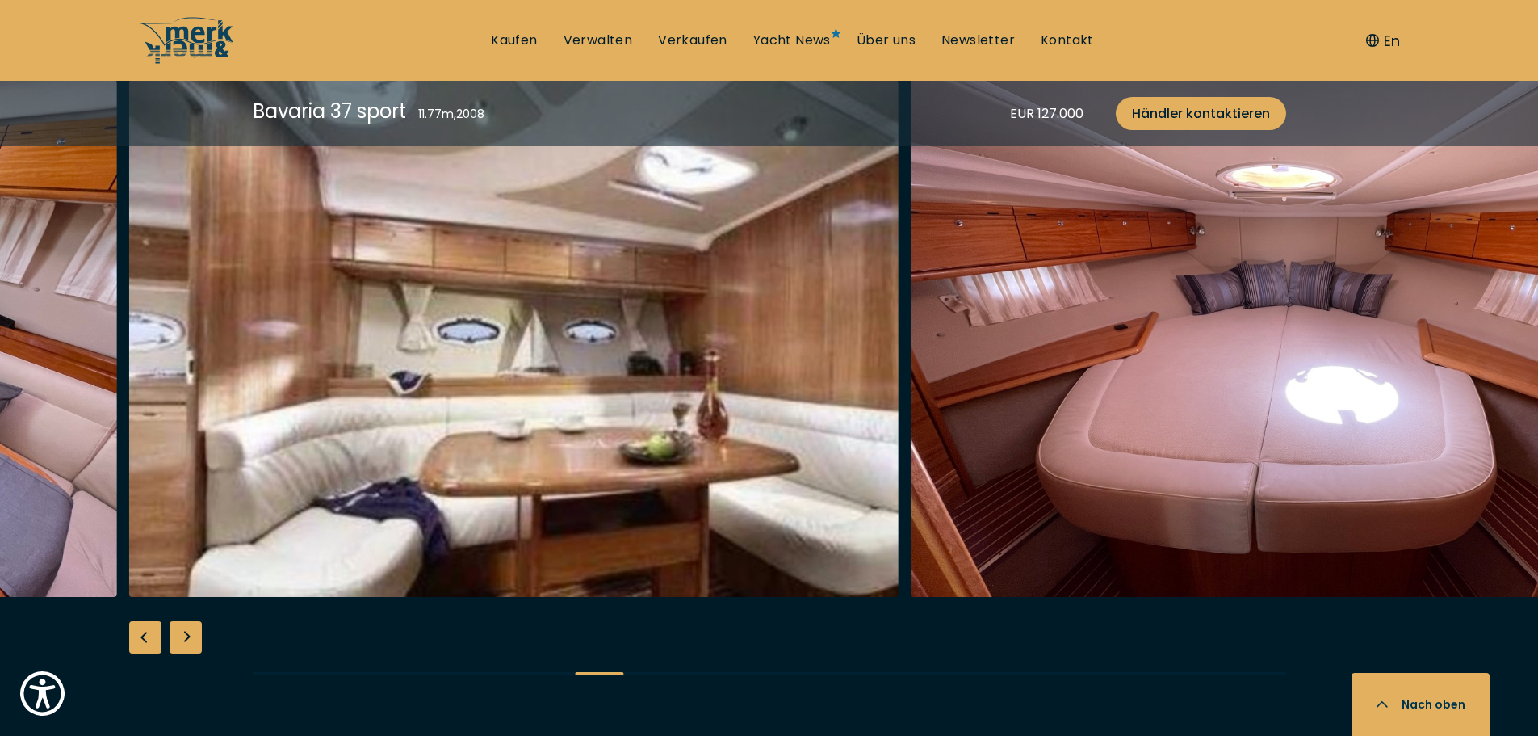
click at [185, 638] on div "Next slide" at bounding box center [186, 637] width 32 height 32
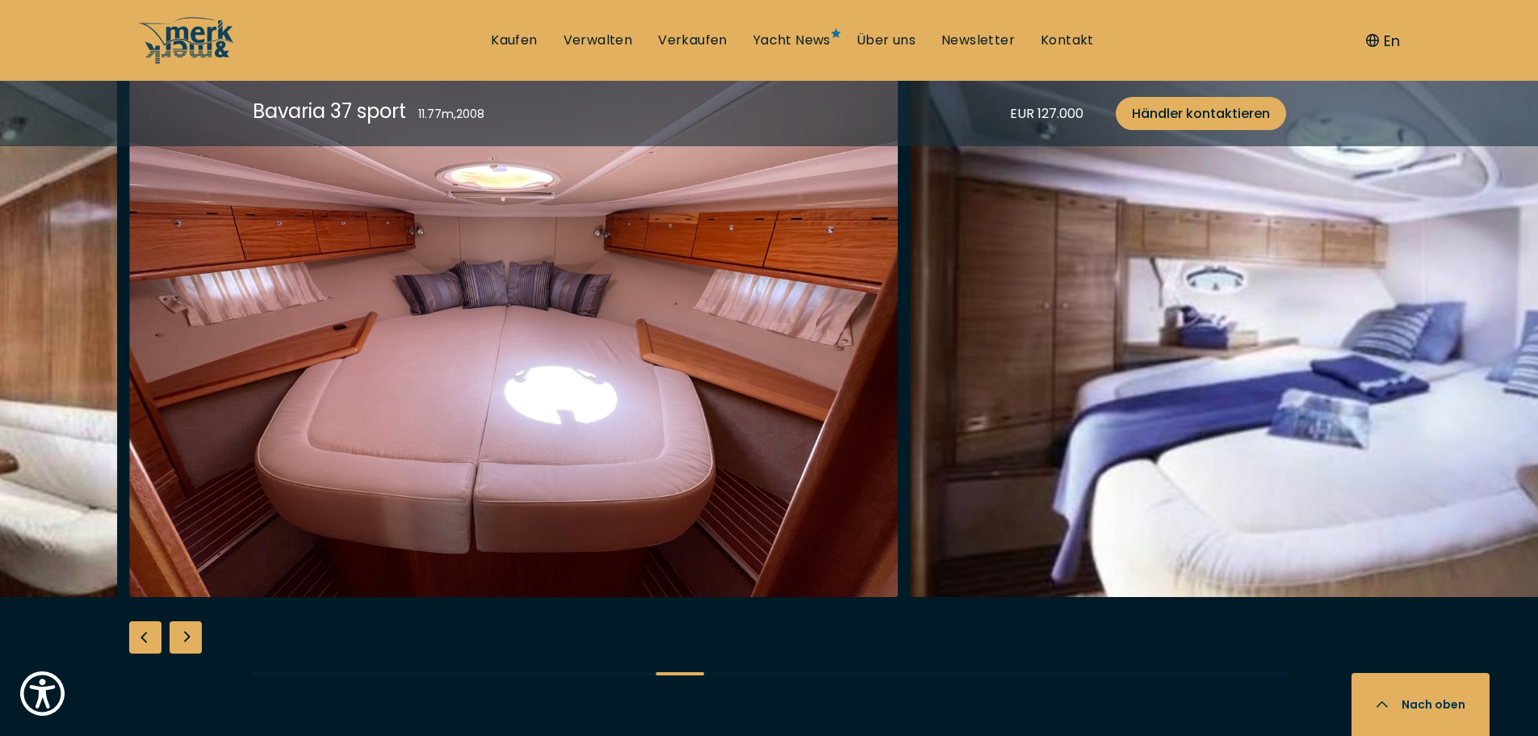
click at [185, 638] on div "Next slide" at bounding box center [186, 637] width 32 height 32
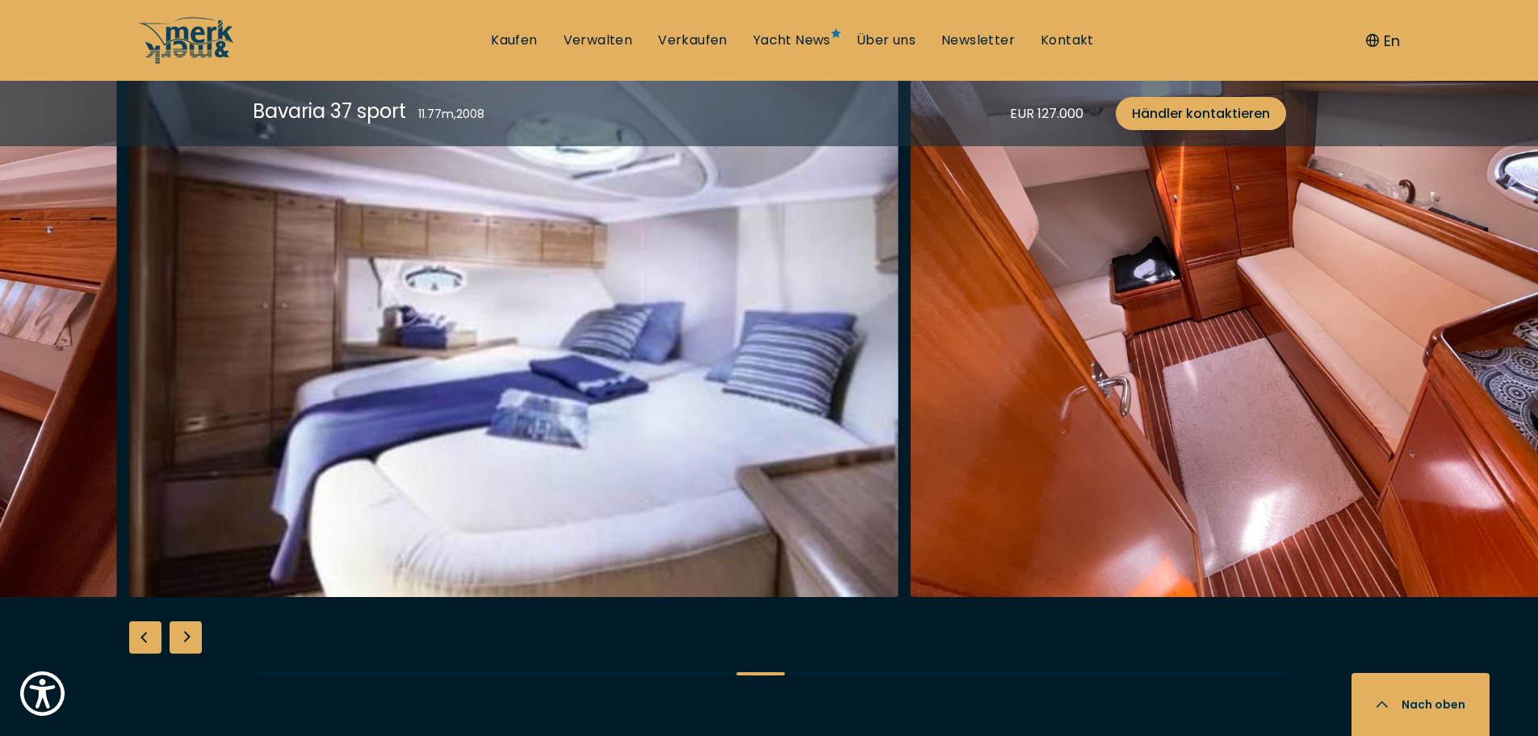
click at [185, 638] on div "Next slide" at bounding box center [186, 637] width 32 height 32
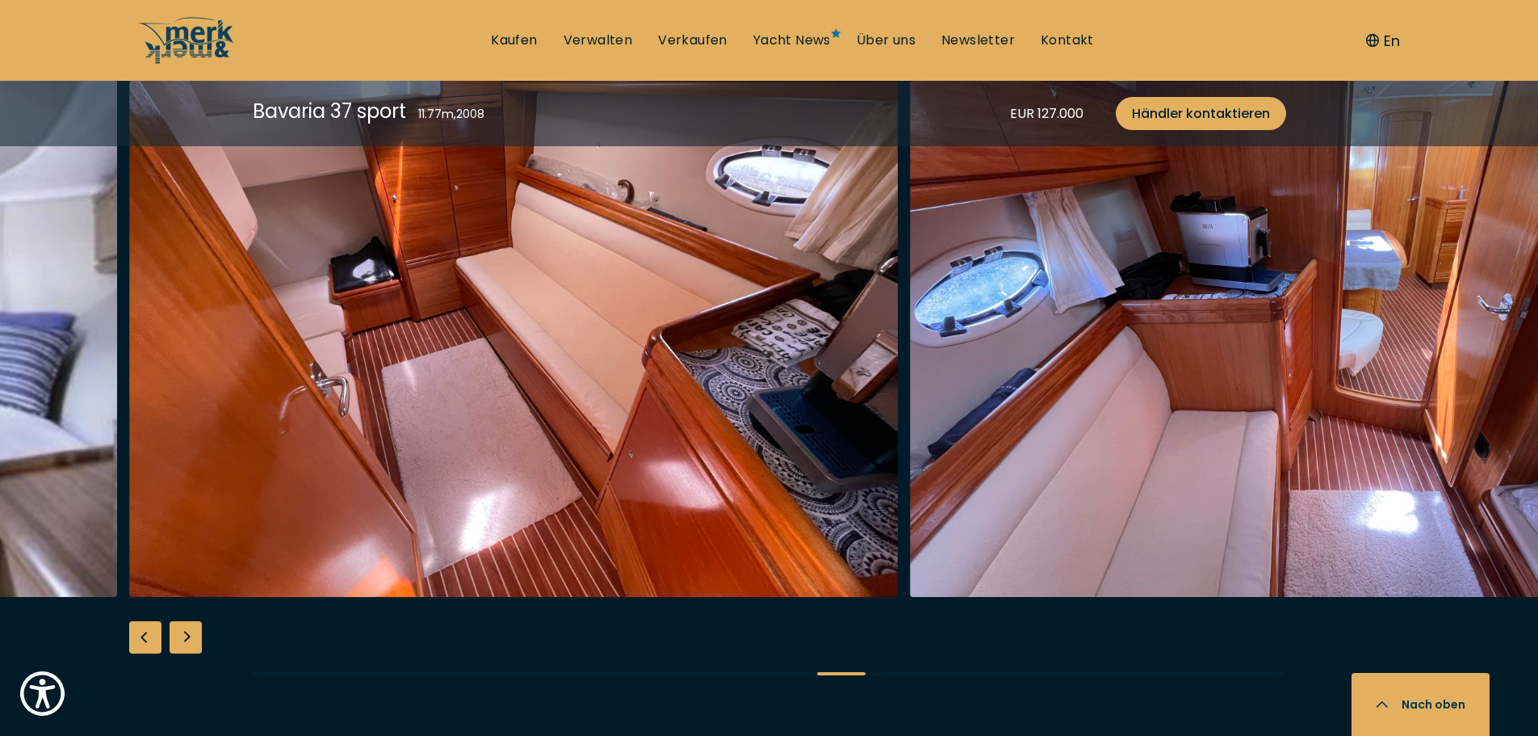
click at [185, 638] on div "Next slide" at bounding box center [186, 637] width 32 height 32
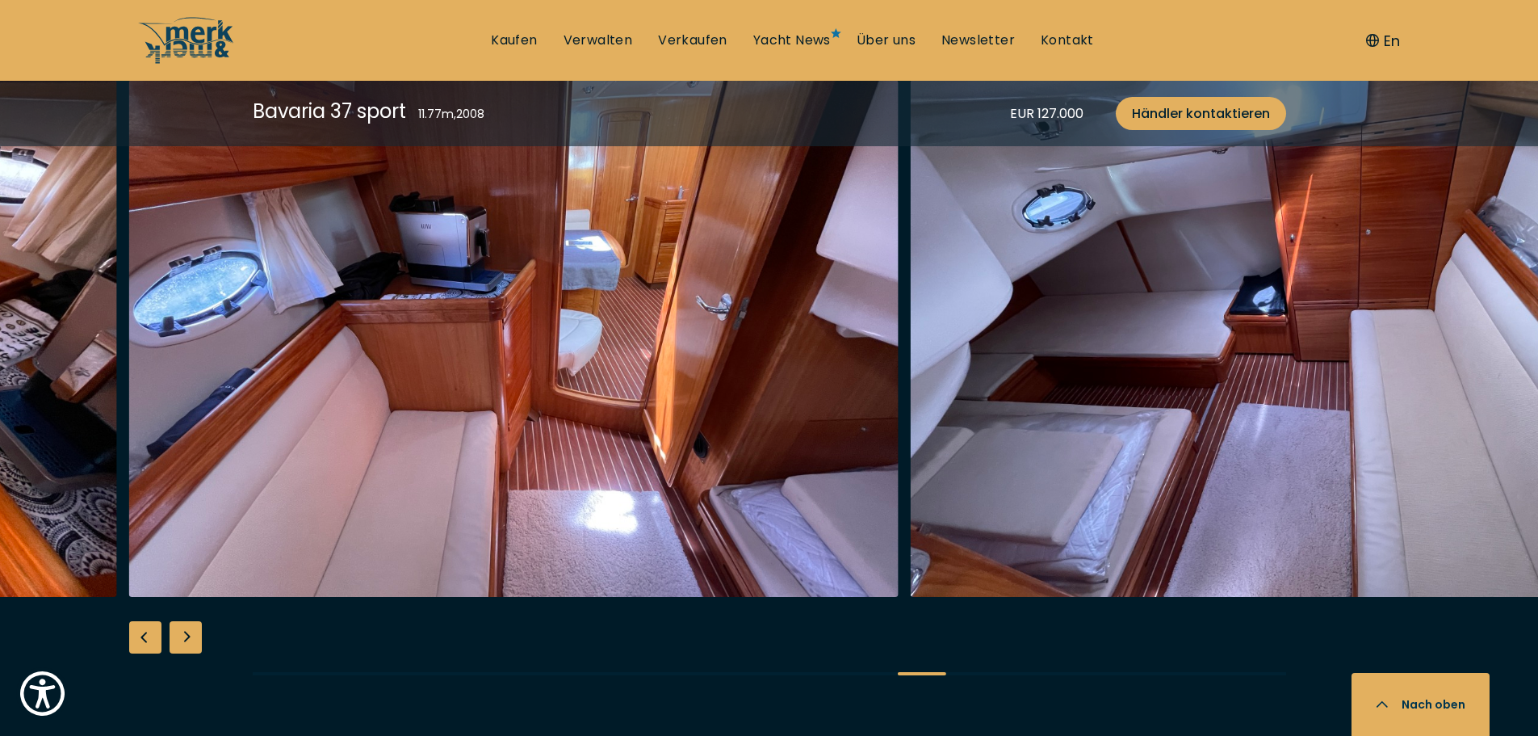
click at [185, 638] on div "Next slide" at bounding box center [186, 637] width 32 height 32
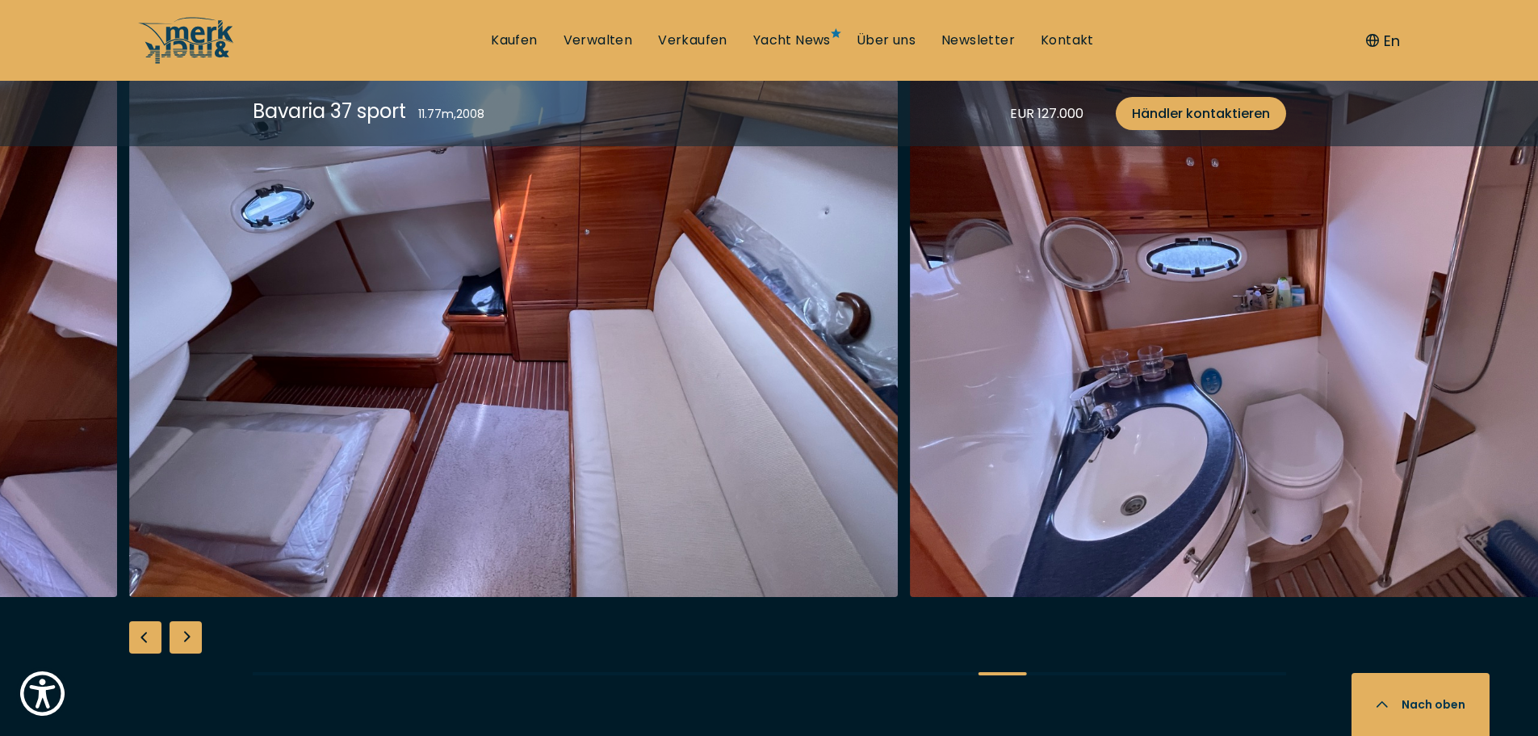
click at [185, 638] on div "Next slide" at bounding box center [186, 637] width 32 height 32
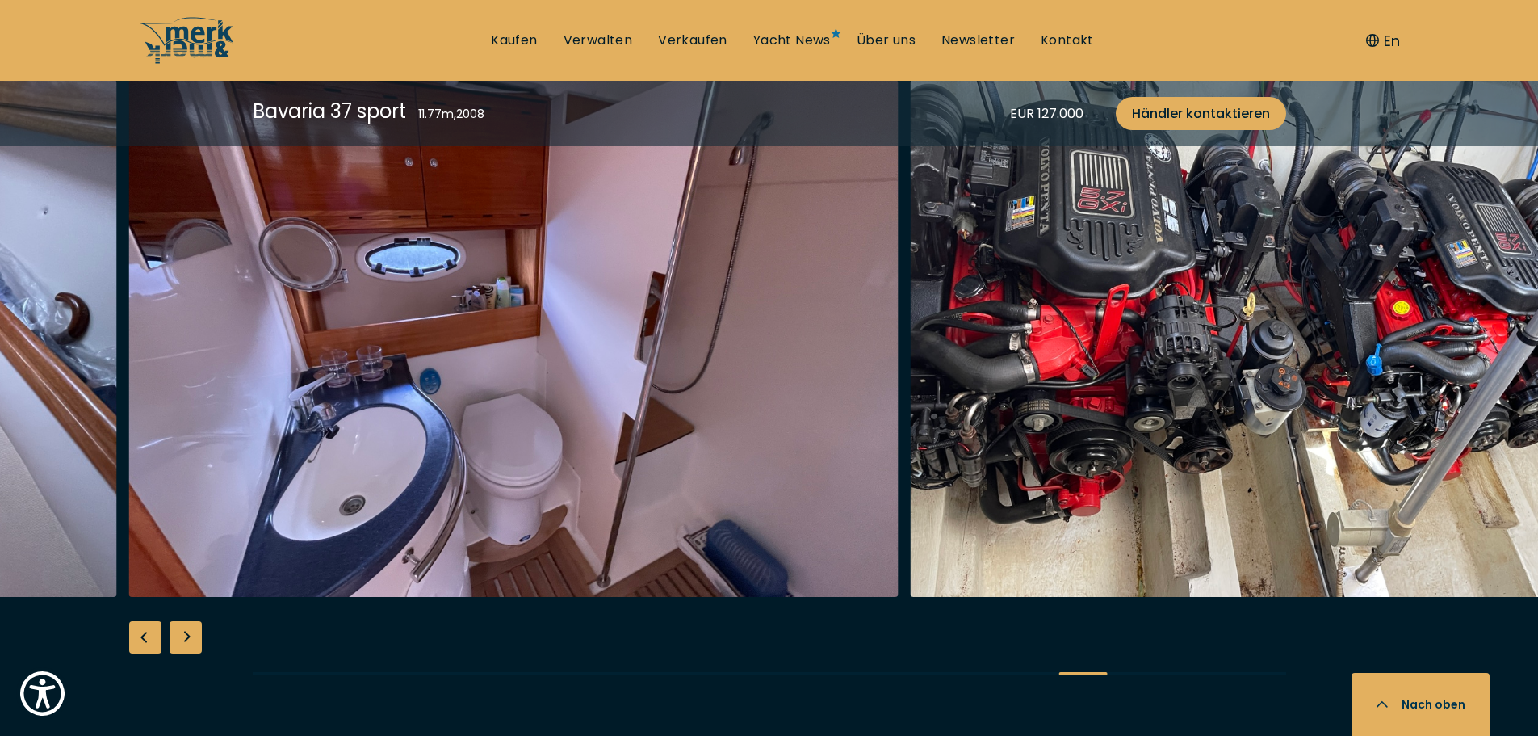
click at [185, 638] on div "Next slide" at bounding box center [186, 637] width 32 height 32
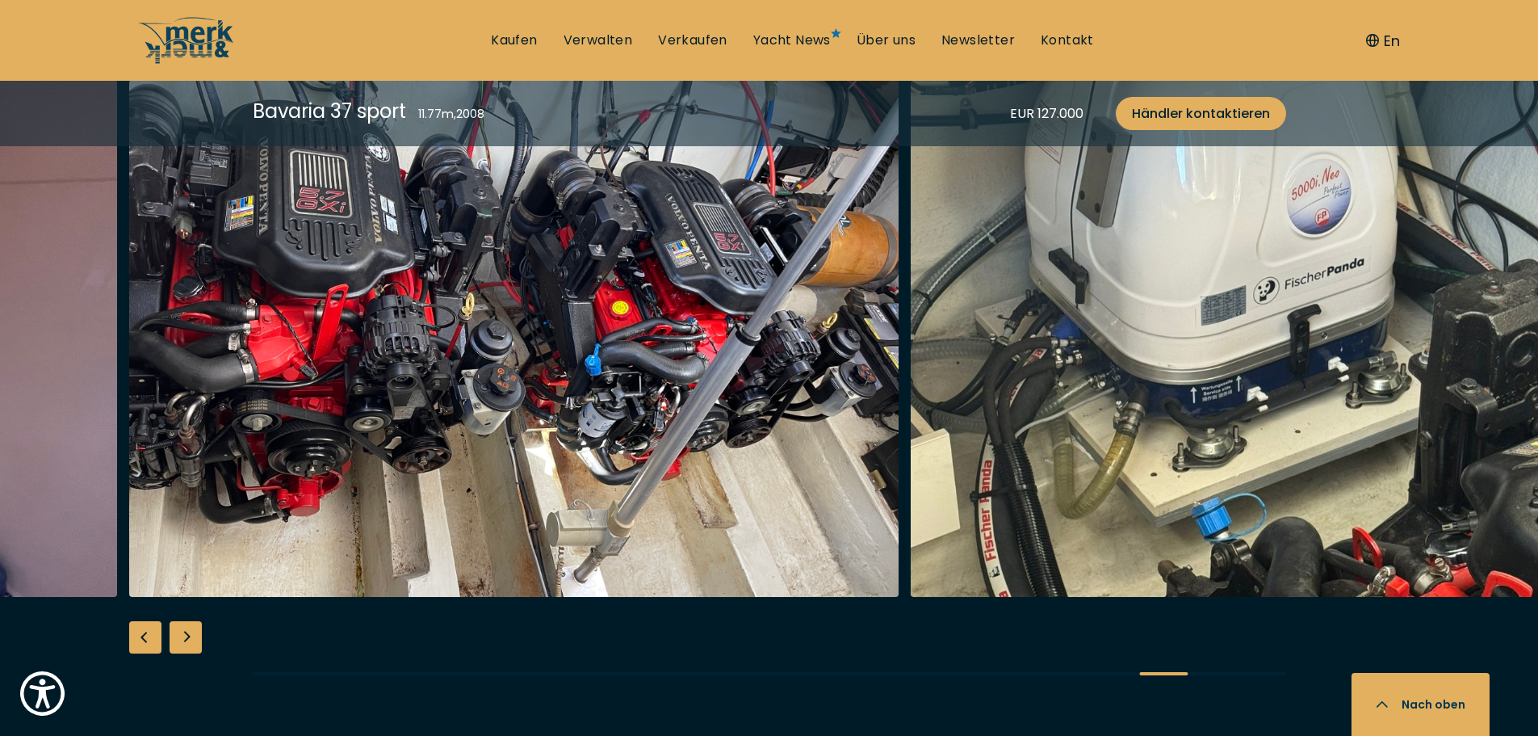
click at [185, 638] on div "Next slide" at bounding box center [186, 637] width 32 height 32
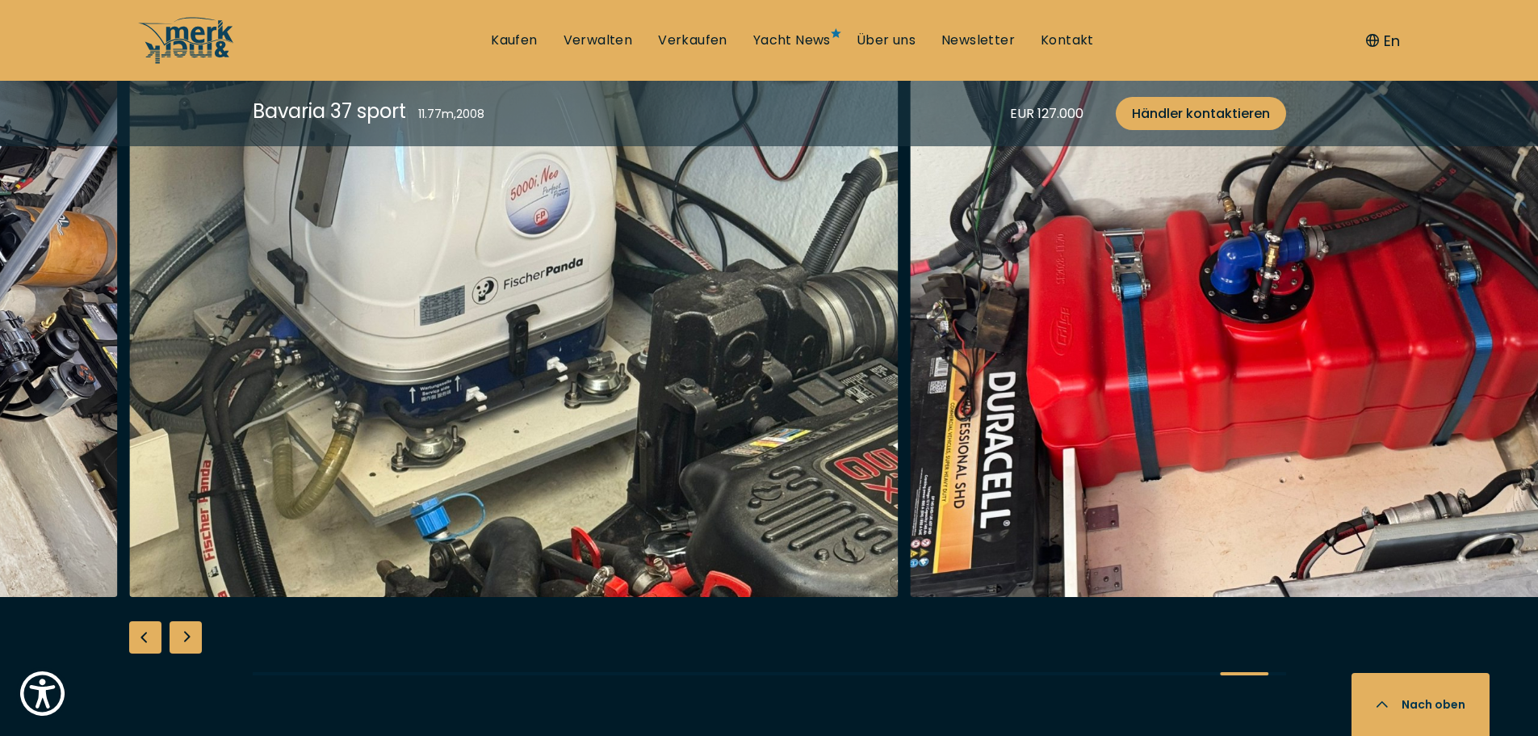
click at [185, 638] on div "Next slide" at bounding box center [186, 637] width 32 height 32
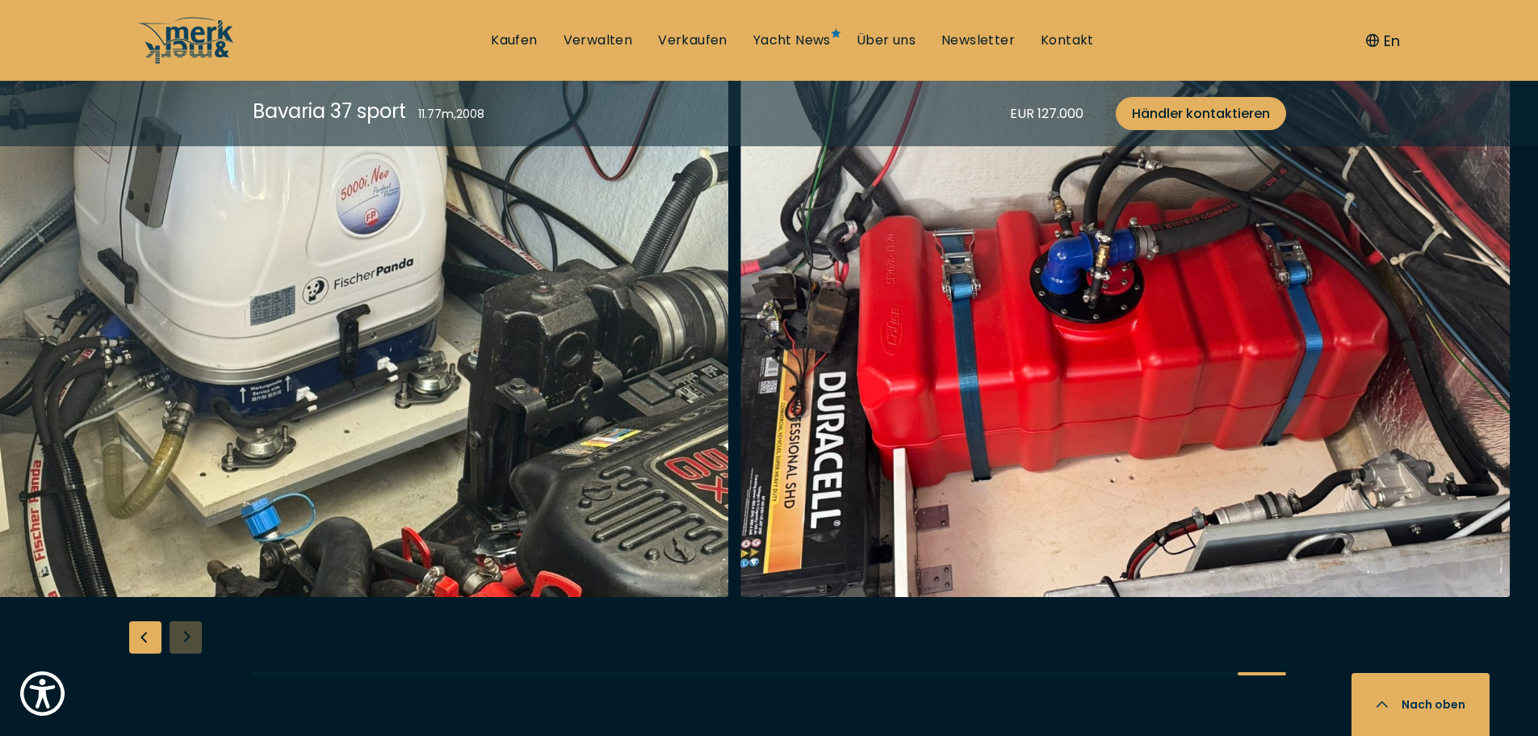
click at [185, 638] on div at bounding box center [769, 391] width 1538 height 622
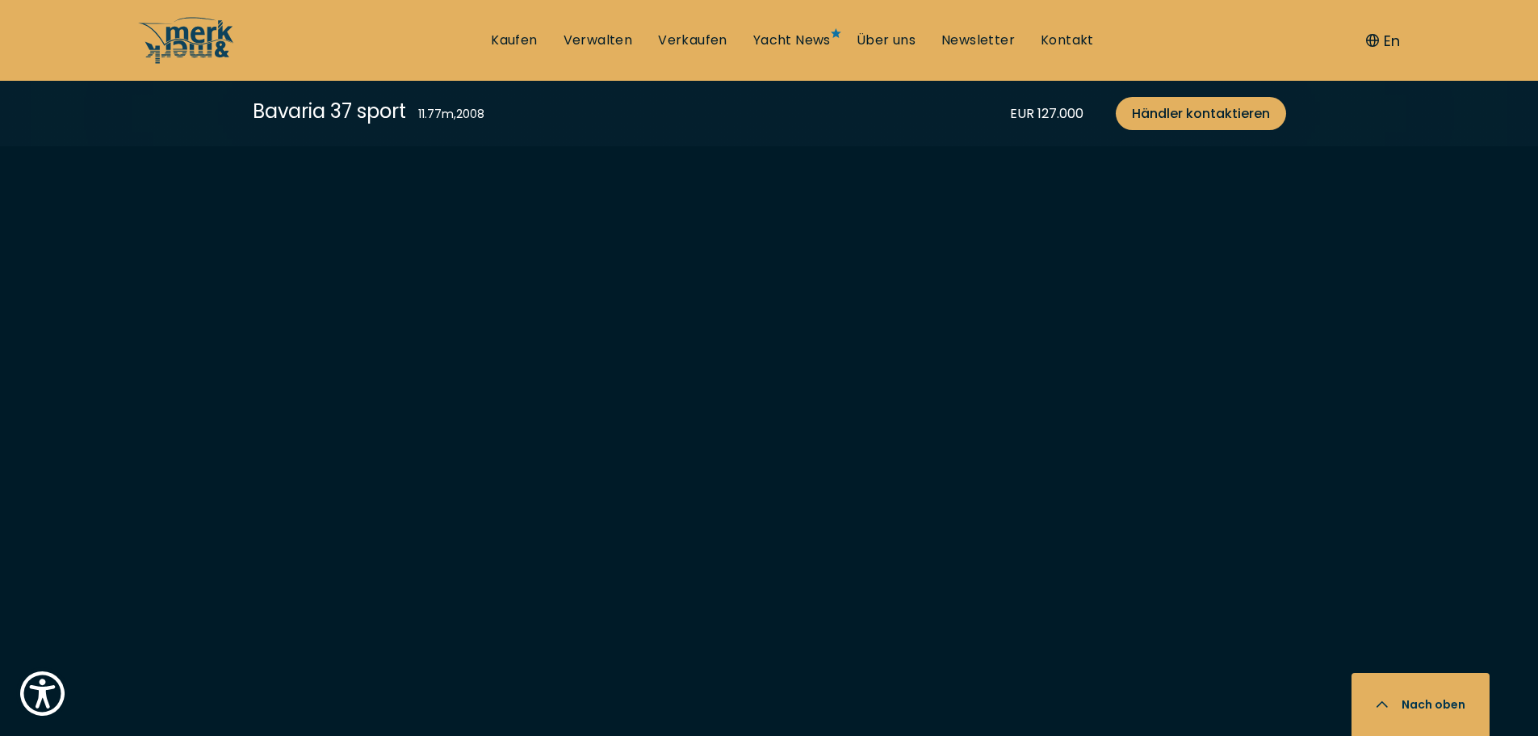
scroll to position [3452, 0]
